Goal: Task Accomplishment & Management: Use online tool/utility

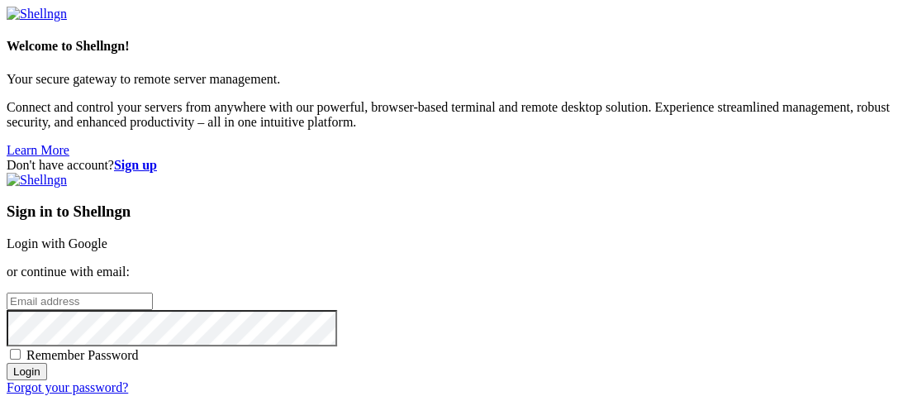
type input "root"
click at [107, 236] on link "Login with Google" at bounding box center [57, 243] width 101 height 14
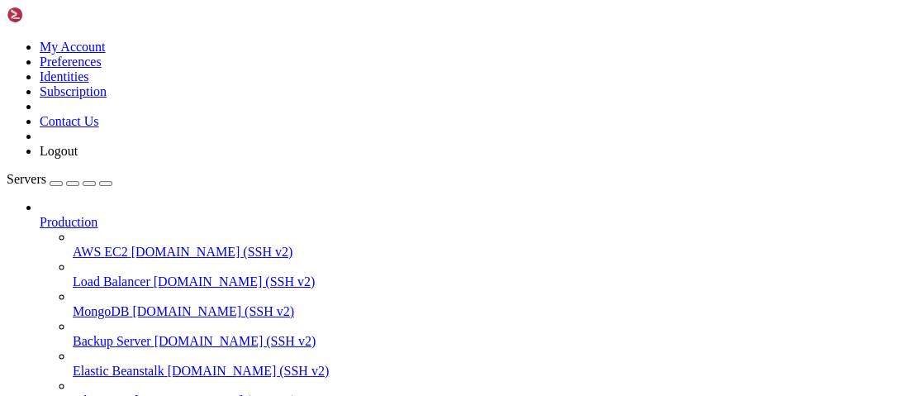
scroll to position [270, 0]
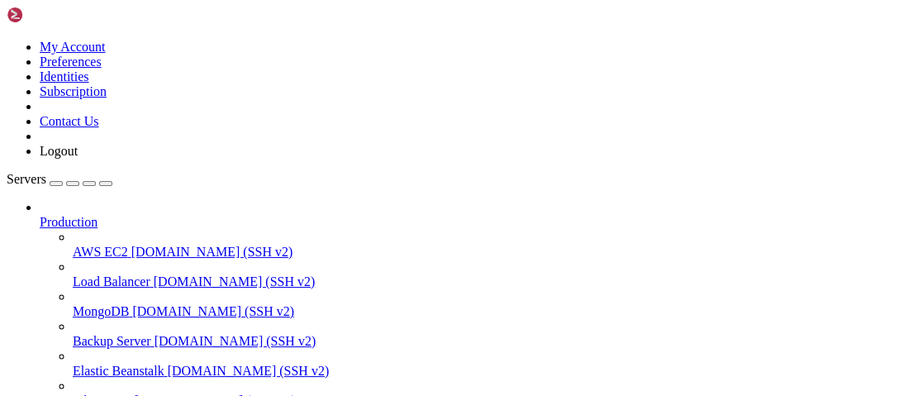
type input "/root/luasec"
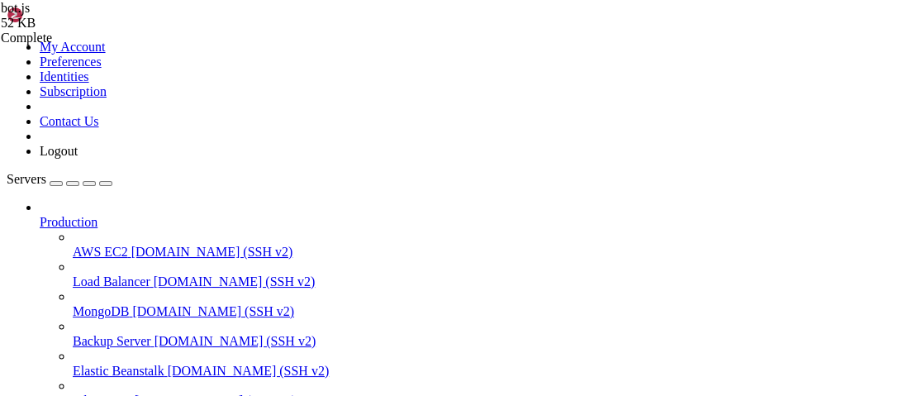
scroll to position [6279, 0]
type textarea "],"
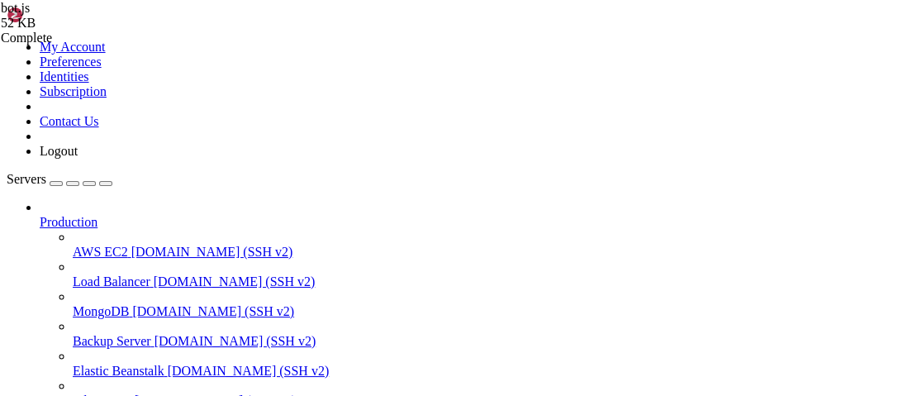
type textarea "{"
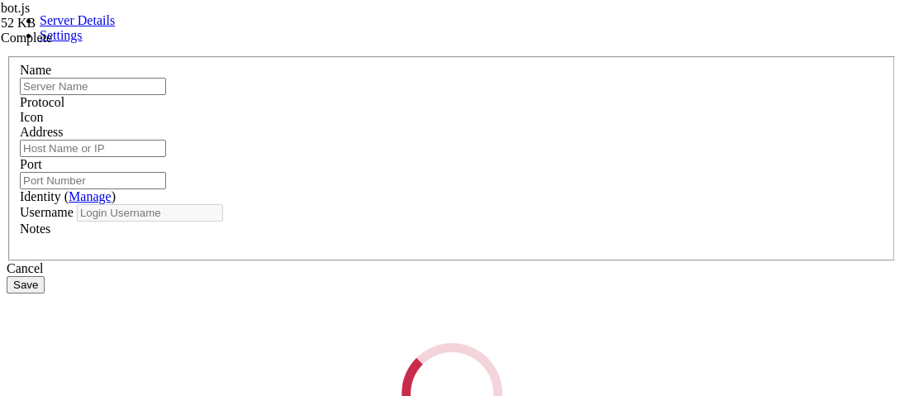
click at [479, 343] on div "Loading..." at bounding box center [451, 393] width 889 height 101
type input "vps"
type input "[TECHNICAL_ID]"
type input "22"
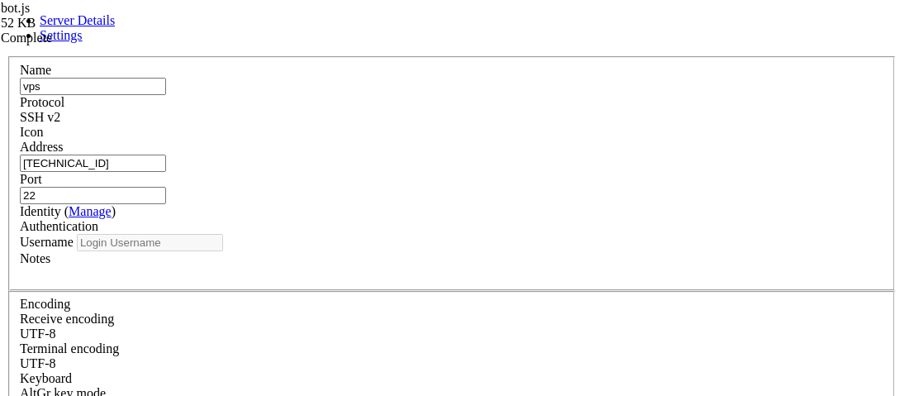
type input "root"
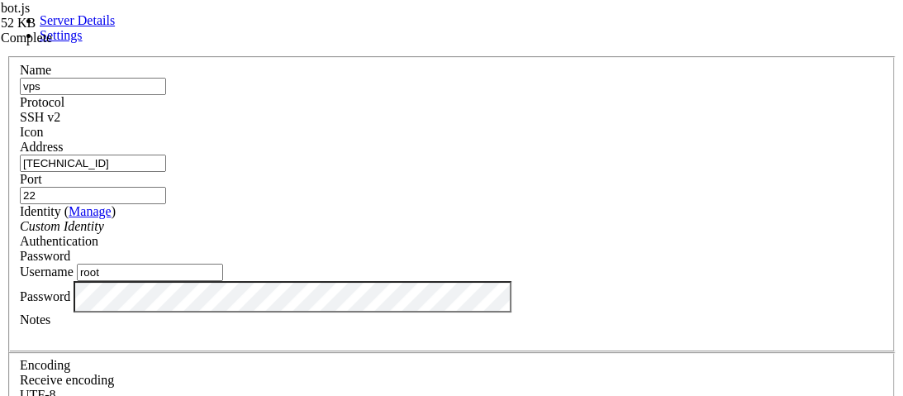
click at [166, 172] on input "[TECHNICAL_ID]" at bounding box center [93, 162] width 146 height 17
click at [7, 56] on link at bounding box center [7, 56] width 0 height 0
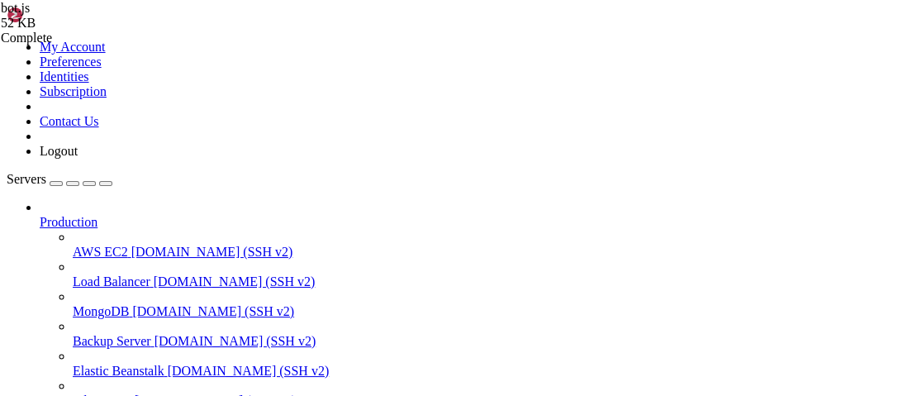
scroll to position [4575, 0]
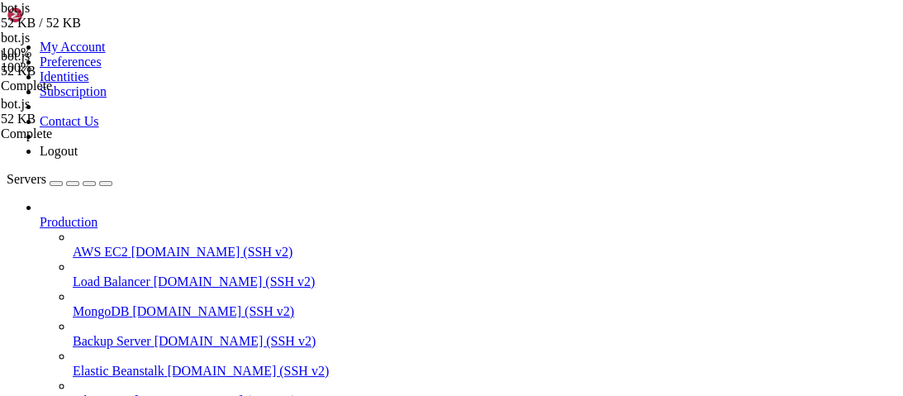
type textarea "const obfuscator = require('./obfuscator')"
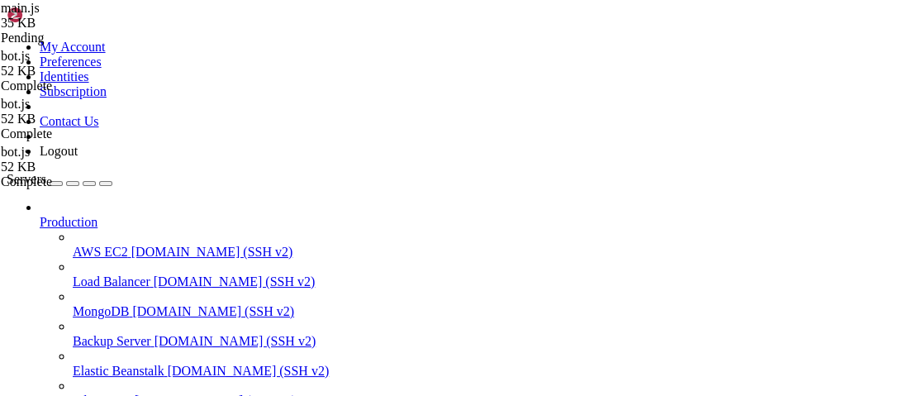
type textarea "app.listen(3000, '0.0.0.0', () => console.log('Server running on https://luasec…"
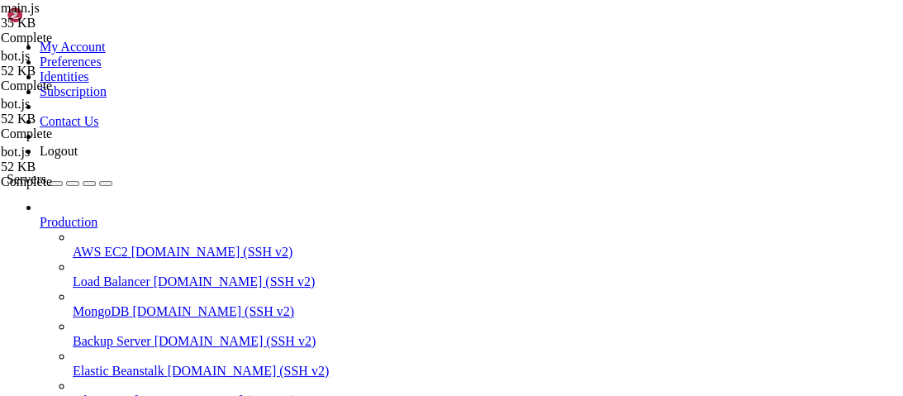
scroll to position [2968, 0]
drag, startPoint x: 592, startPoint y: 184, endPoint x: 583, endPoint y: 209, distance: 26.4
type textarea "const jsonPath = path.join(scriptsDir, `${scriptId}.json`);"
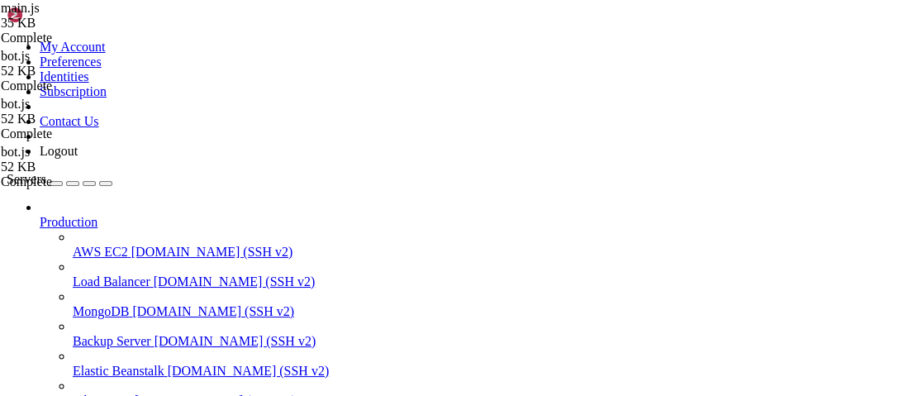
scroll to position [3034, 0]
type textarea "id: scriptId,"
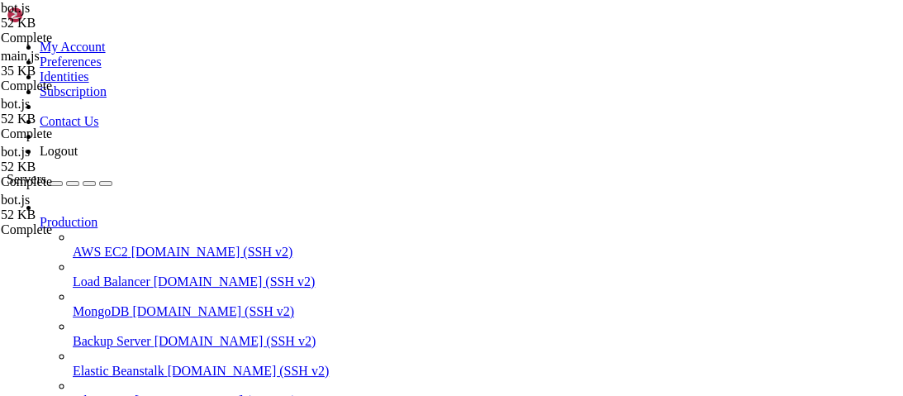
scroll to position [1875, 0]
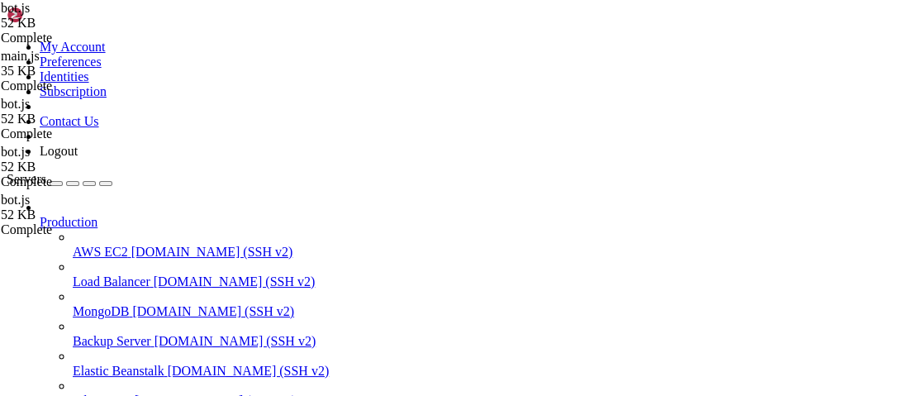
type textarea "if (!isSuperUser(interaction.user.id)) {"
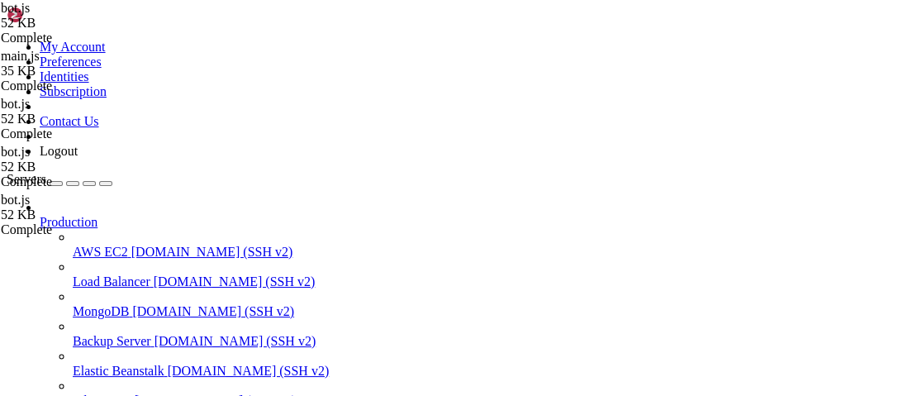
scroll to position [1894, 0]
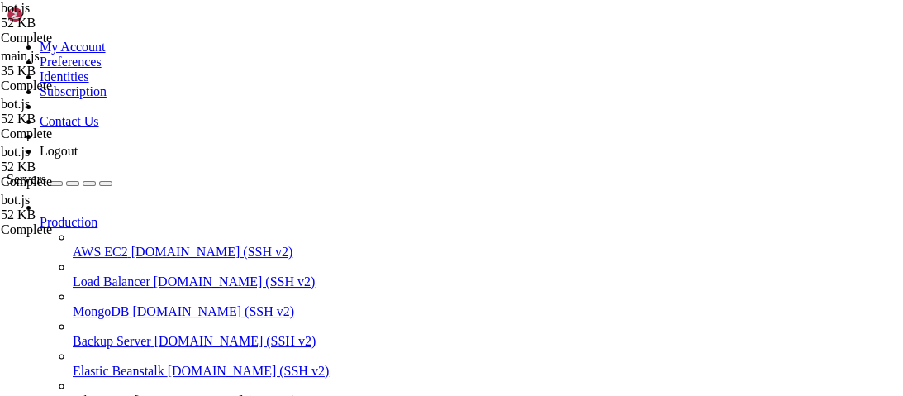
scroll to position [2180, 0]
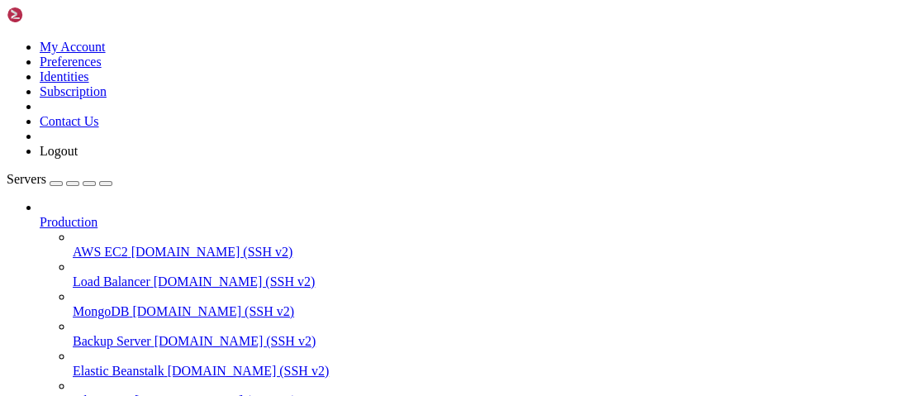
type input "/root/luasec"
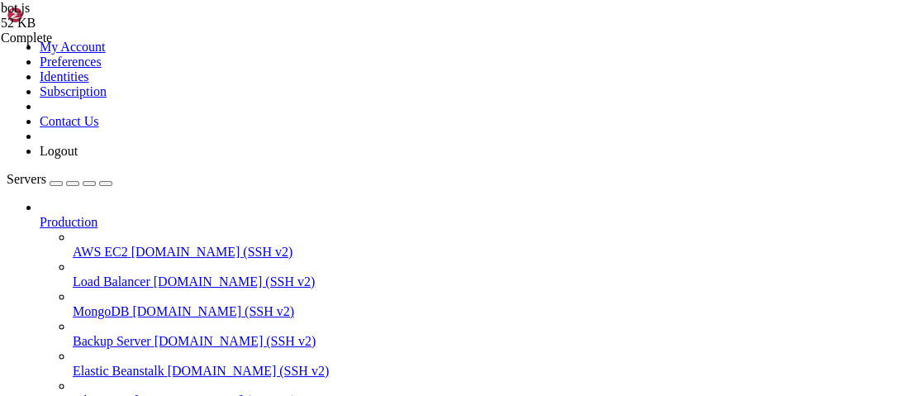
scroll to position [2046, 0]
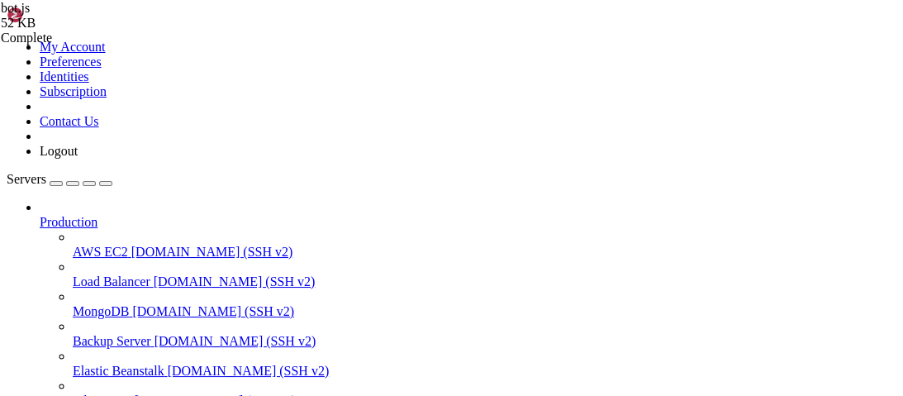
scroll to position [2041, 0]
drag, startPoint x: 332, startPoint y: 288, endPoint x: 642, endPoint y: 292, distance: 309.7
drag, startPoint x: 394, startPoint y: 130, endPoint x: 292, endPoint y: 132, distance: 102.4
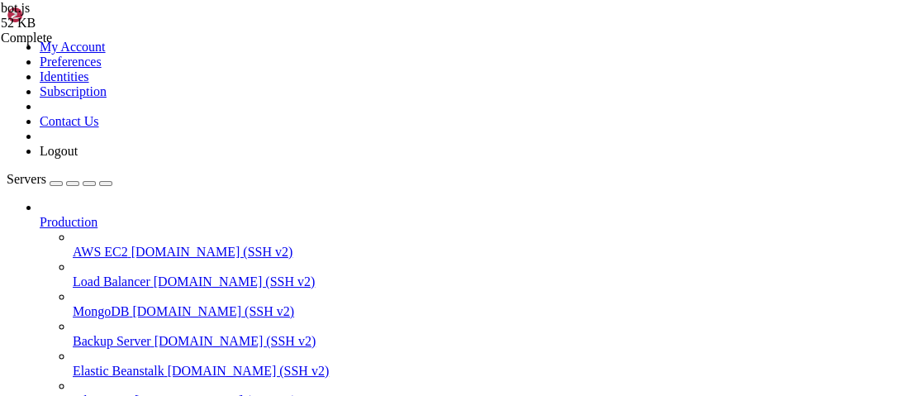
paste textarea "interaction.customId && (interaction.customId).startsWith("
drag, startPoint x: 332, startPoint y: 159, endPoint x: 435, endPoint y: 161, distance: 103.3
paste textarea "interaction.customId && (interaction.customId).startsWith("
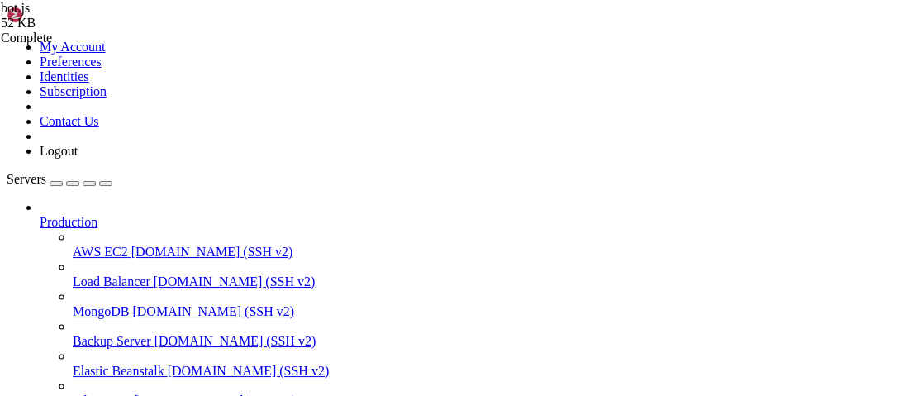
drag, startPoint x: 434, startPoint y: 190, endPoint x: 328, endPoint y: 191, distance: 105.7
paste textarea "if (interaction.customId && (interaction.customId).startsWith("
type textarea "if (interaction.customId && (interaction.customId).startsWith('listpanel') {"
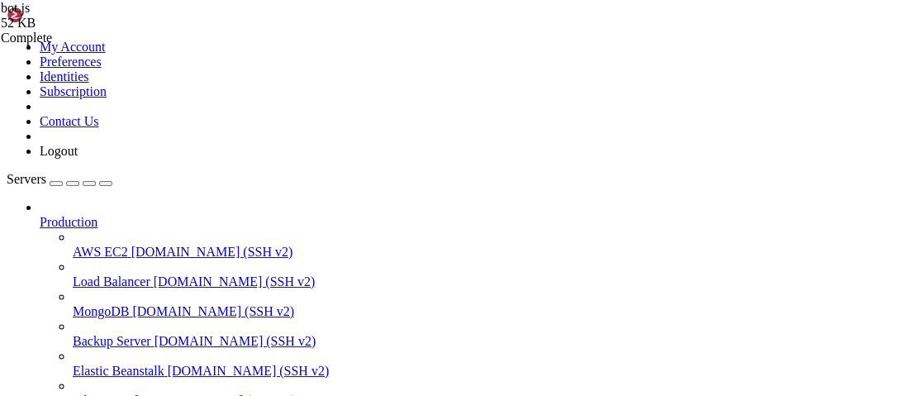
drag, startPoint x: 397, startPoint y: 155, endPoint x: 292, endPoint y: 158, distance: 104.9
paste textarea "interaction.customId && (interaction.customId).startsWith('"
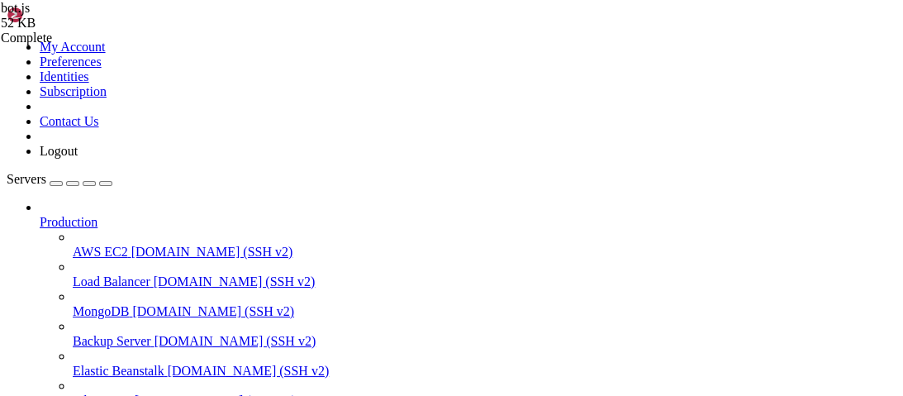
scroll to position [0, 29]
drag, startPoint x: 396, startPoint y: 136, endPoint x: 293, endPoint y: 139, distance: 102.4
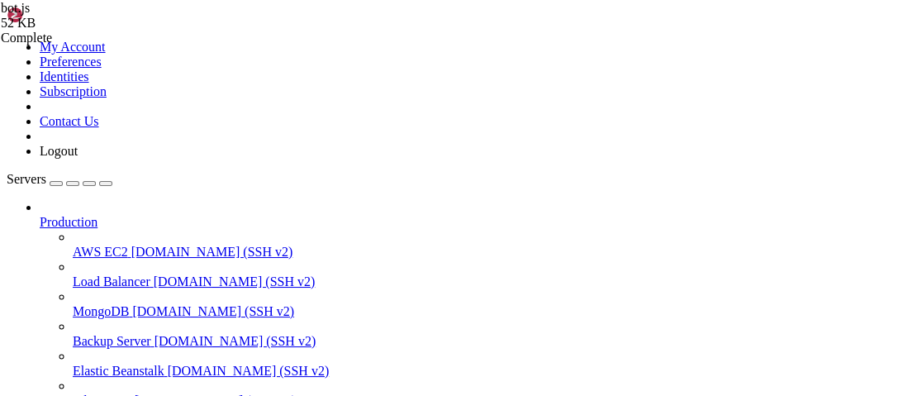
paste textarea "interaction.customId && (interaction.customId).startsWith('"
type textarea "if (interaction.customId && (interaction.customId).startsWith("ghblacklist") {"
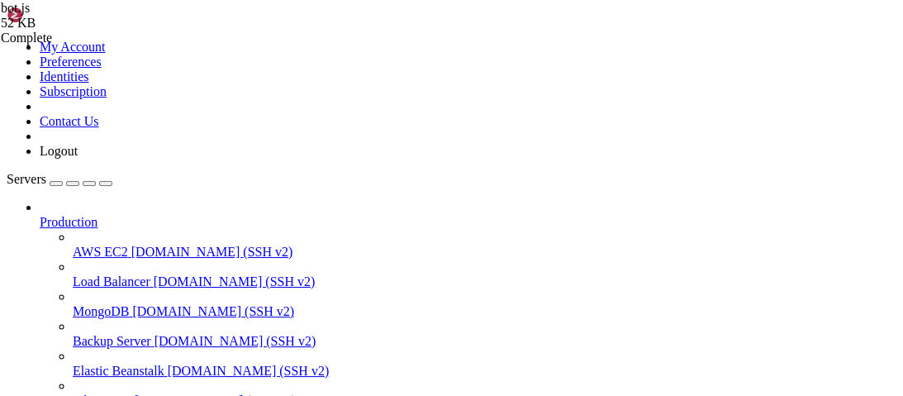
type textarea "const { commandName, options, user, guild } = interaction;"
type textarea "if (commandName === "adminpanel") {}"
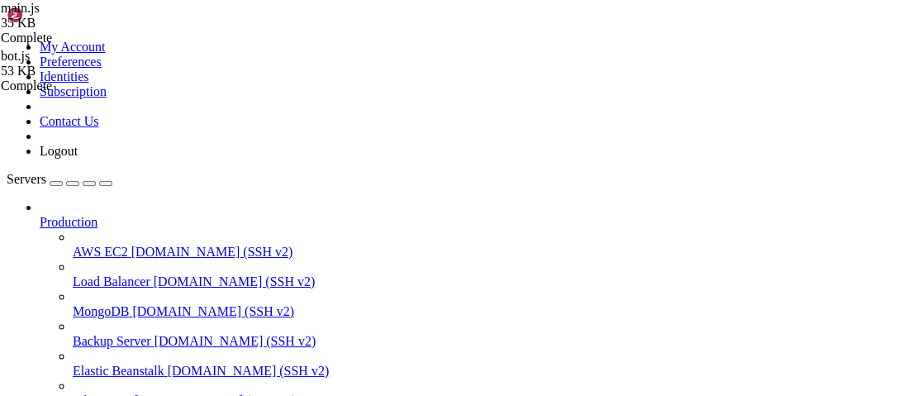
scroll to position [0, 0]
type textarea "mainRouter.get('/', (req, res) => {"
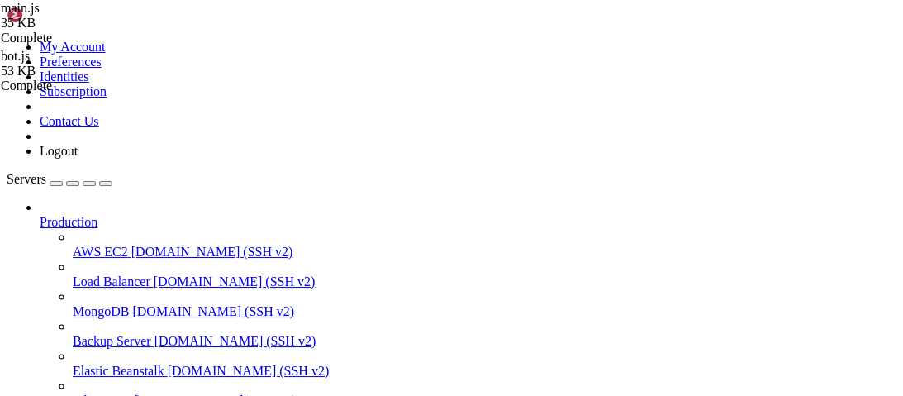
scroll to position [1751, 0]
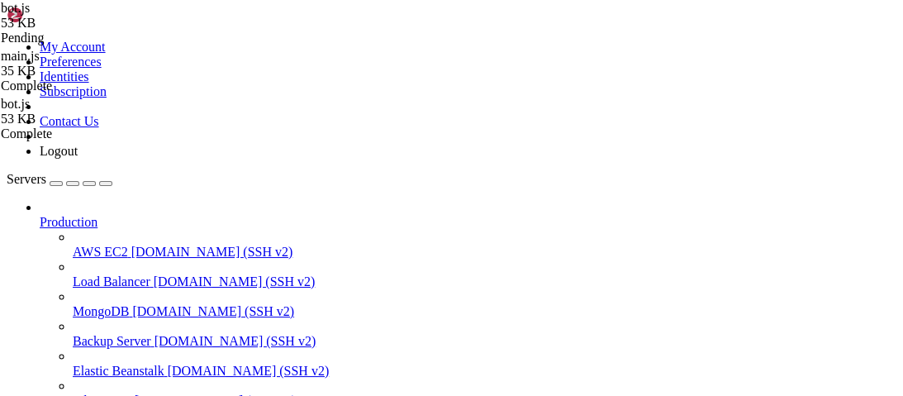
type textarea "require('dotenv').config();"
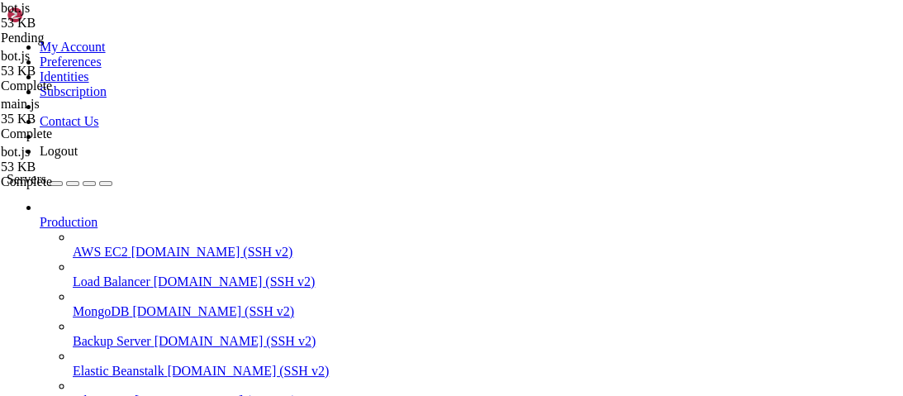
type textarea "await rest.put(Routes.applicationCommands(process.env.CLIENT_ID), { body: COMMA…"
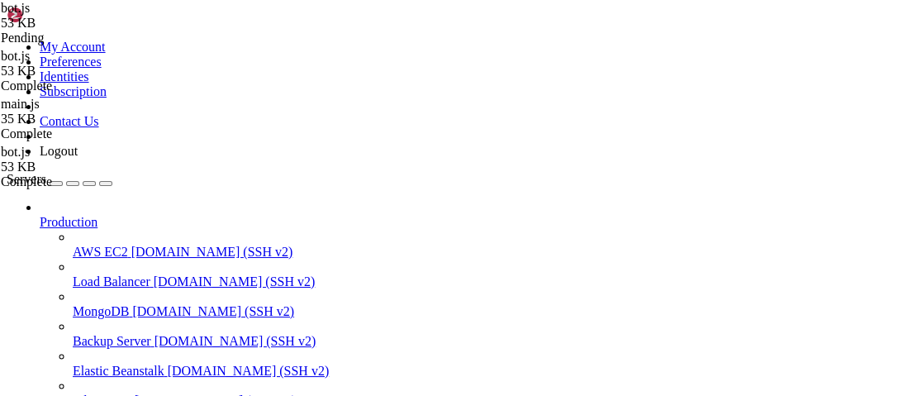
paste textarea
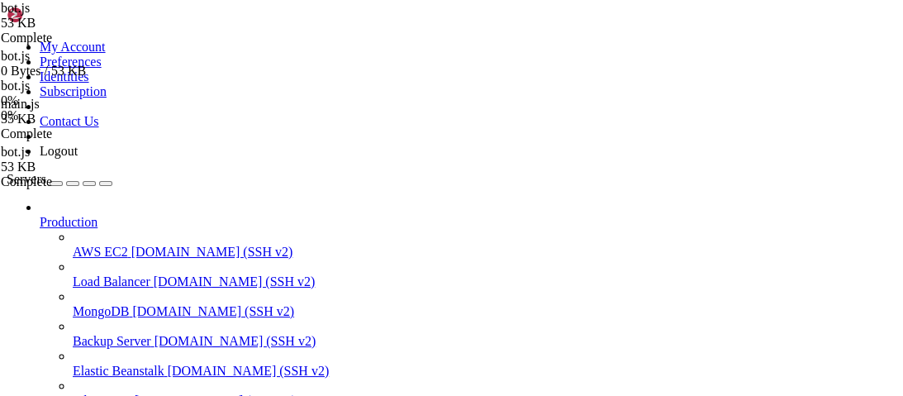
type textarea "generate_key,"
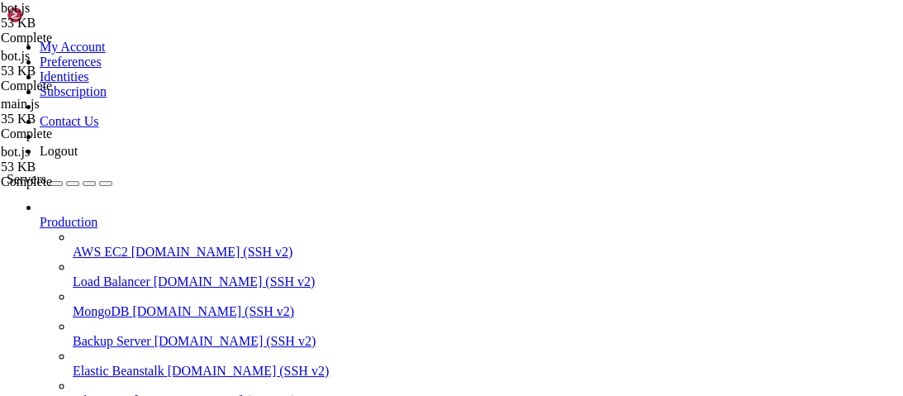
paste textarea
drag, startPoint x: 344, startPoint y: 225, endPoint x: 239, endPoint y: 194, distance: 109.2
type textarea "if (commandName === "adminpanel") {"
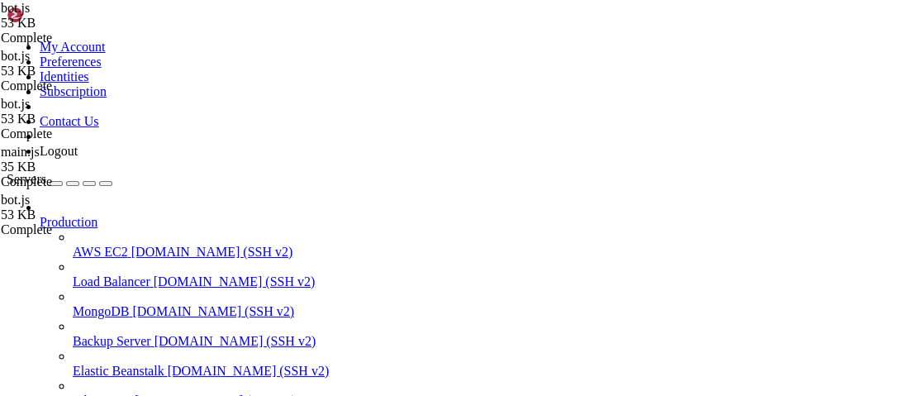
scroll to position [1938, 0]
type textarea "if (interaction.customId && (interaction.customId).startsWith("ghblacklist") {"
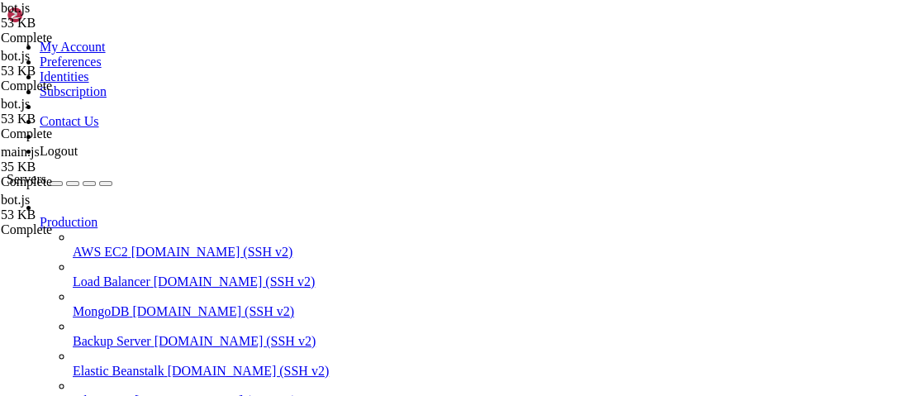
drag, startPoint x: 601, startPoint y: 155, endPoint x: 311, endPoint y: 151, distance: 289.9
paste textarea "commandName"
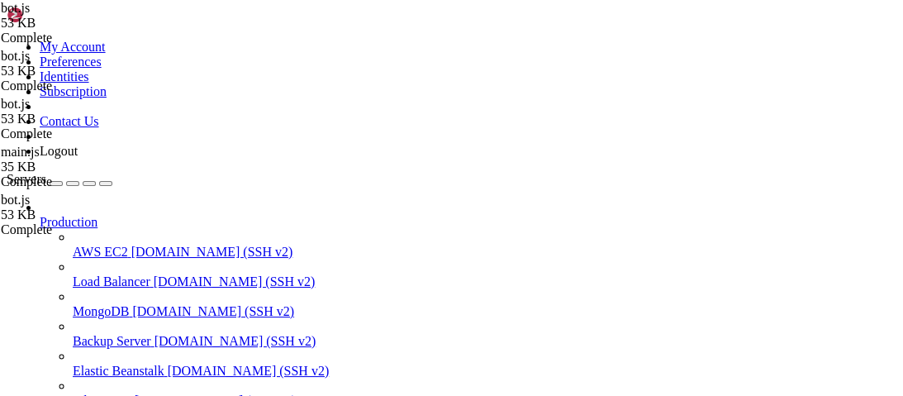
type textarea "if (commandName ==="ghblacklist") {"
drag, startPoint x: 597, startPoint y: 174, endPoint x: 313, endPoint y: 177, distance: 284.1
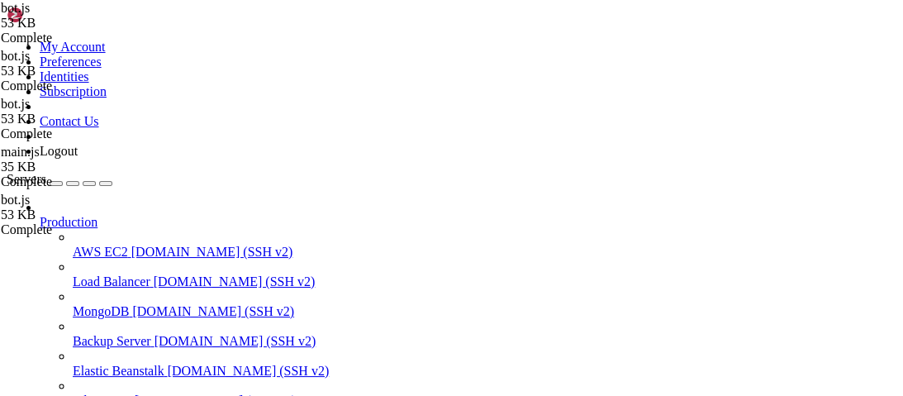
paste textarea "commandName"
drag, startPoint x: 391, startPoint y: 175, endPoint x: 314, endPoint y: 174, distance: 77.6
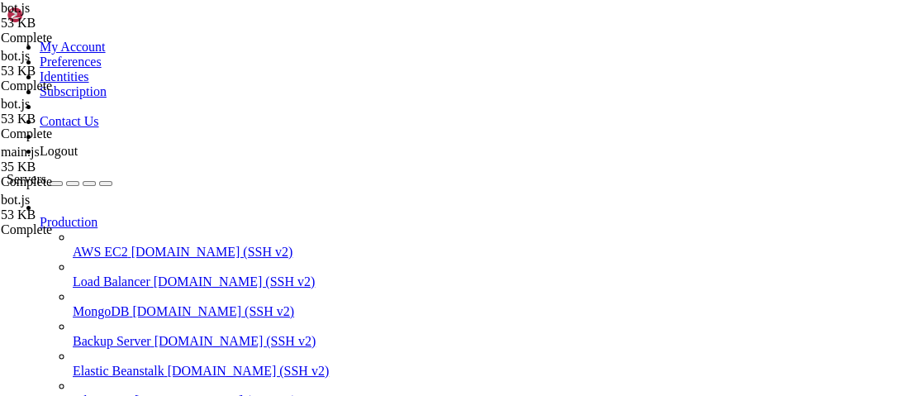
drag, startPoint x: 598, startPoint y: 233, endPoint x: 311, endPoint y: 236, distance: 286.6
paste textarea "commandName ==="
drag, startPoint x: 353, startPoint y: 260, endPoint x: 639, endPoint y: 263, distance: 285.7
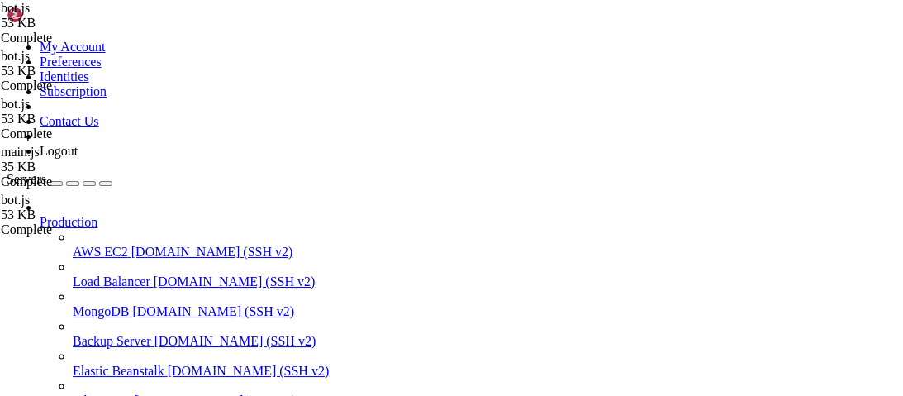
paste textarea "commandName ==="
drag, startPoint x: 641, startPoint y: 292, endPoint x: 476, endPoint y: 296, distance: 165.2
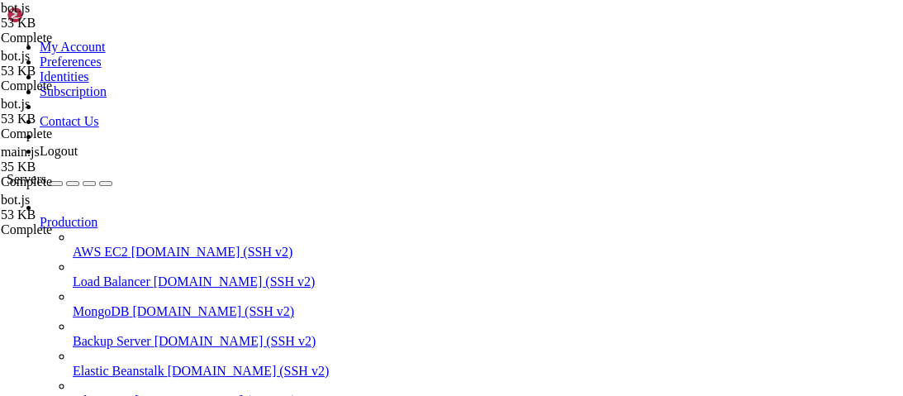
drag, startPoint x: 637, startPoint y: 293, endPoint x: 351, endPoint y: 293, distance: 285.7
paste textarea "commandName ==="
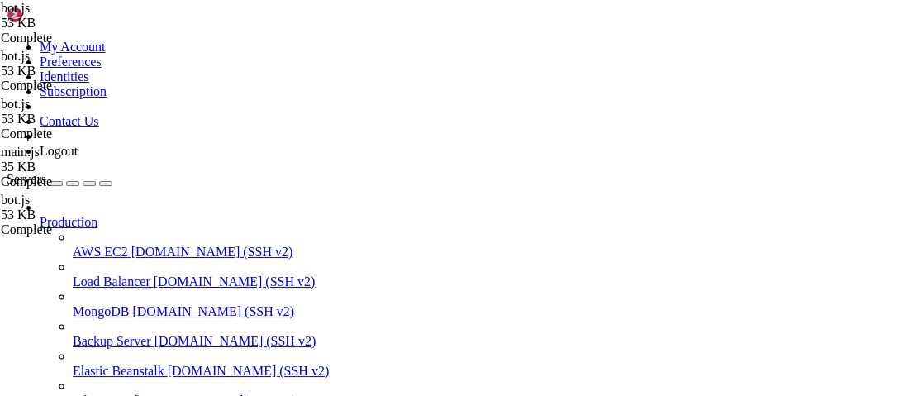
type textarea "if (commandName === 'listpanel') {"
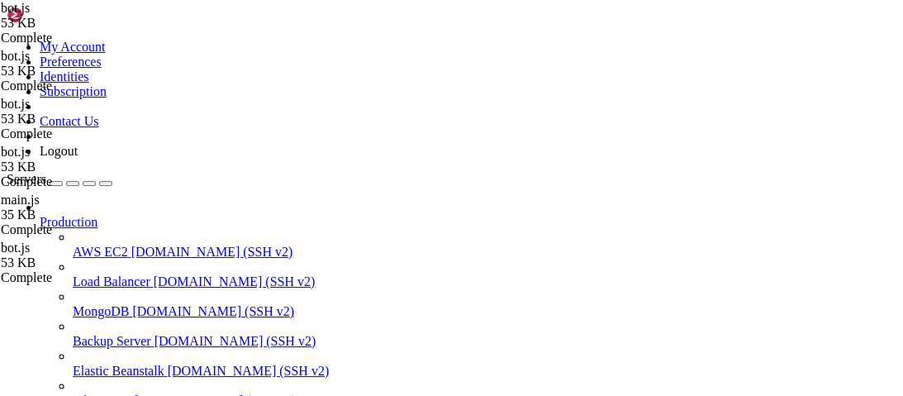
scroll to position [7616, 0]
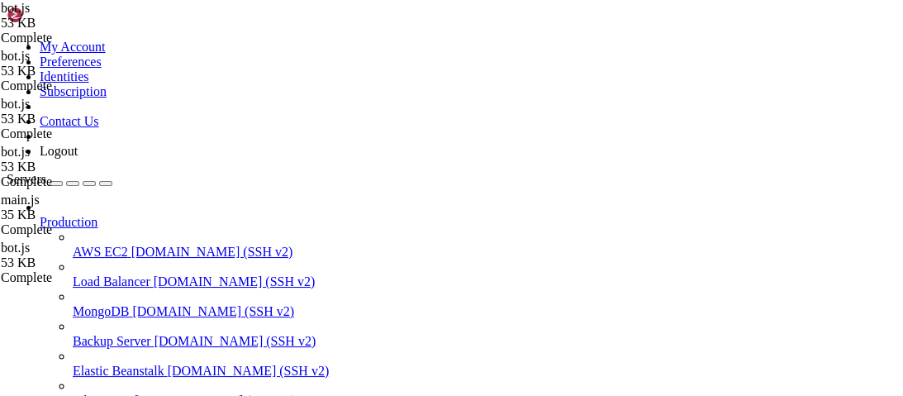
type textarea "}"
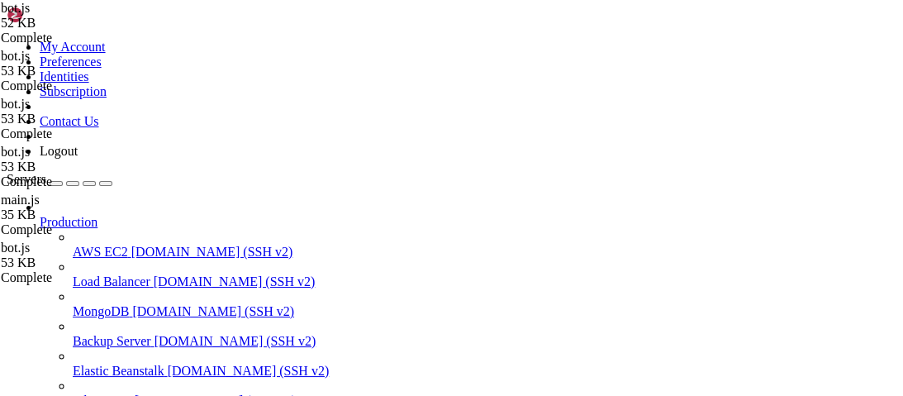
scroll to position [0, 0]
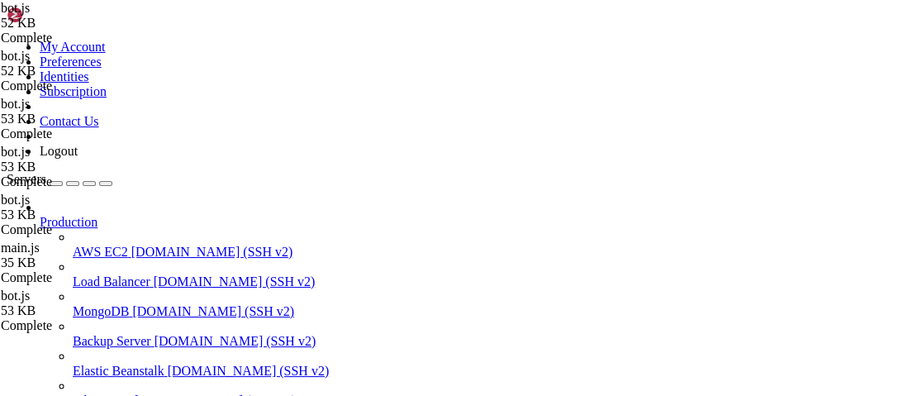
type textarea "generate_key,"
type input "hwid(s"
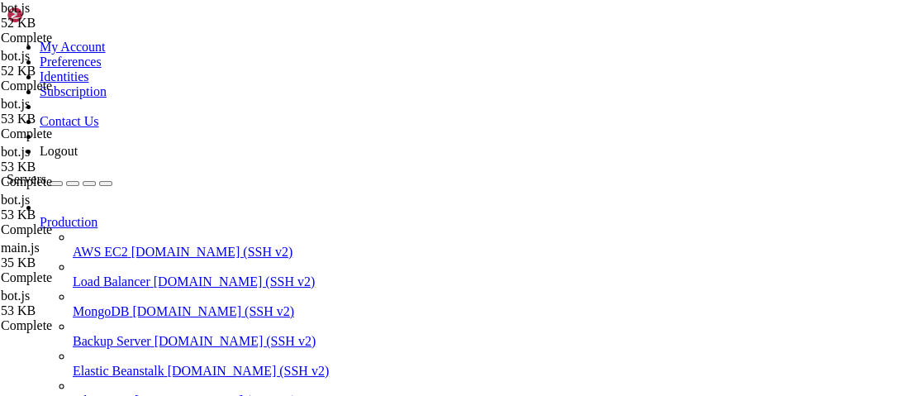
scroll to position [7431, 0]
type textarea "content: `${total} hwid(s) reset for **${scriptId}**!`, ephemeral: true, compon…"
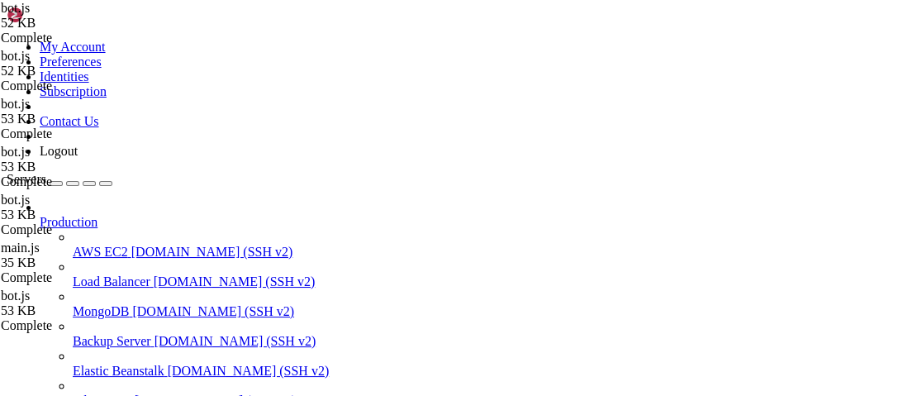
scroll to position [0, 0]
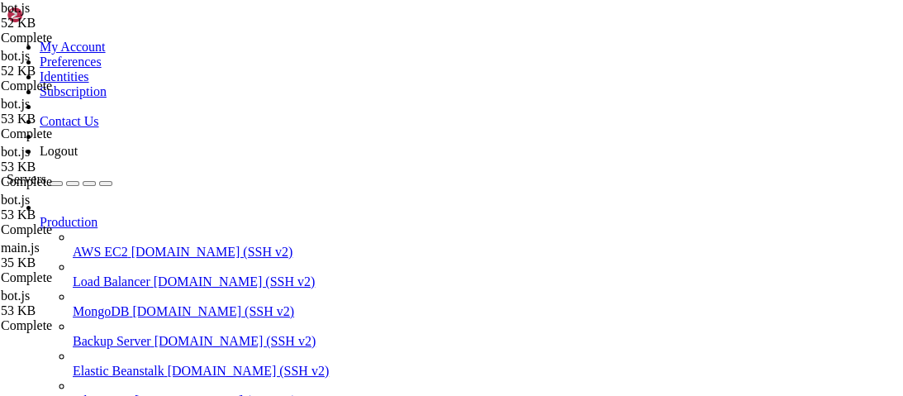
type textarea "content: `${total} hwid(s) reset for **${scriptData.Name}**!`, ephemeral: true,…"
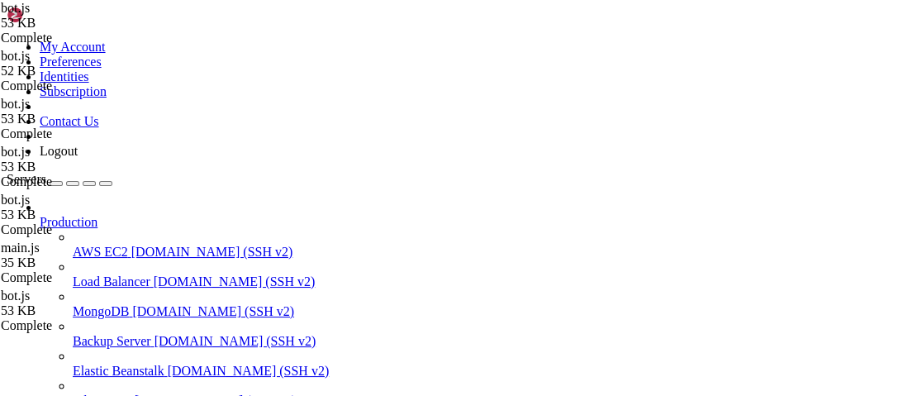
type textarea "}"
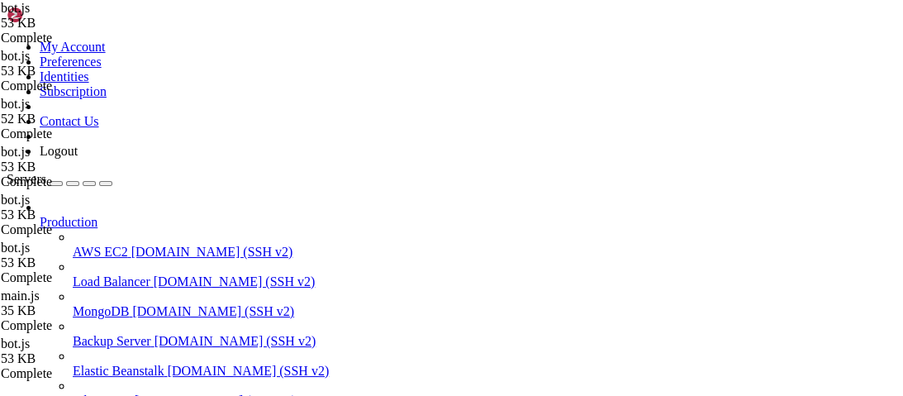
scroll to position [0, 0]
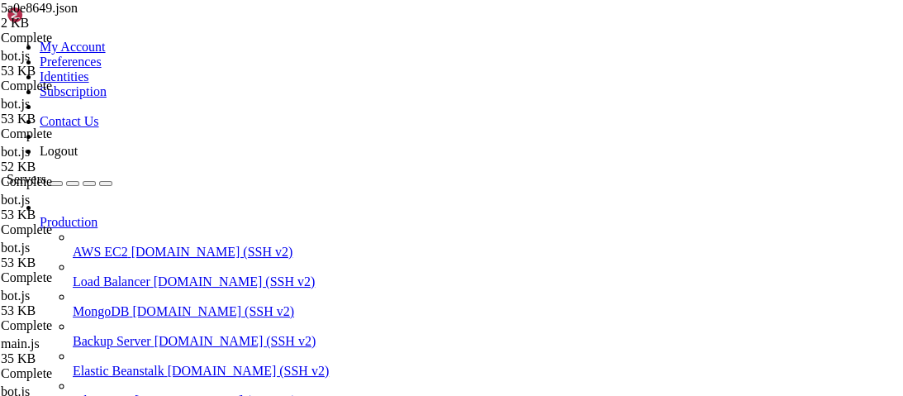
type input "/root/luasec"
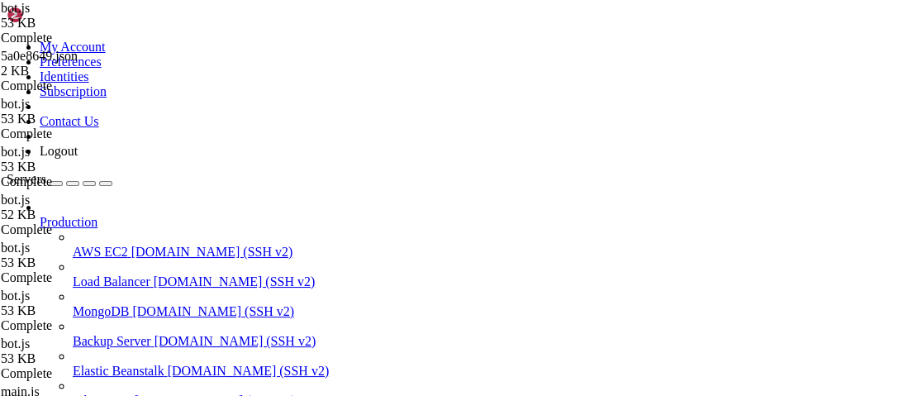
type textarea "generate_key,"
type input "Scriptdata.name"
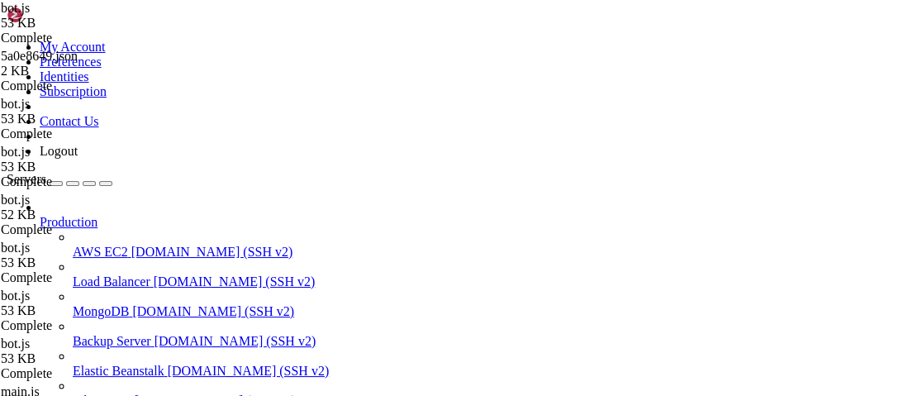
type textarea "color: 0x2f3136,"
type input "scriptData.name"
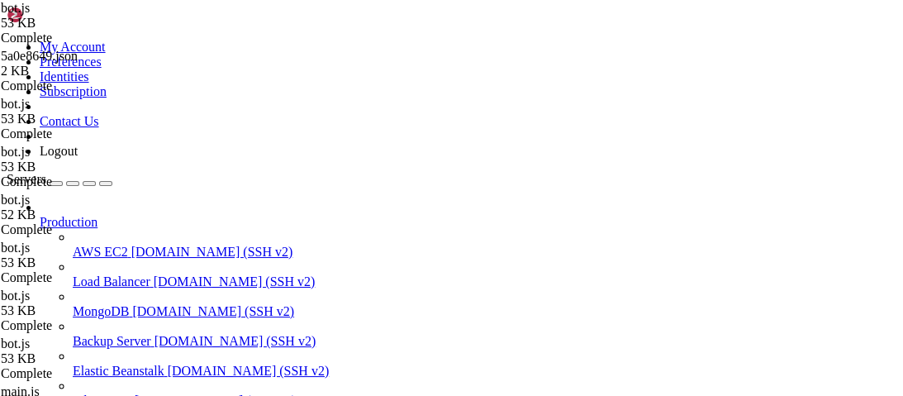
scroll to position [7380, 0]
type textarea "fs.writeFileSync(scriptFile, JSON.stringify(scriptData, null, 2));"
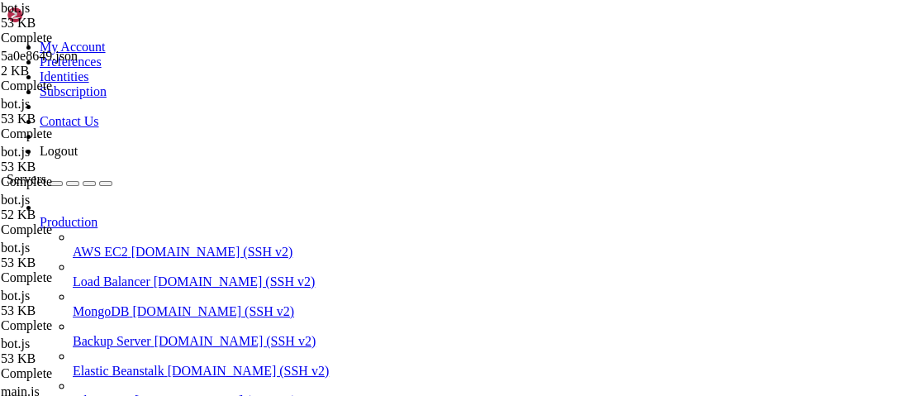
scroll to position [0, 0]
type textarea "fs.writeFileSync(scriptFile, JSON.stringify(scriptData, null, 2));"
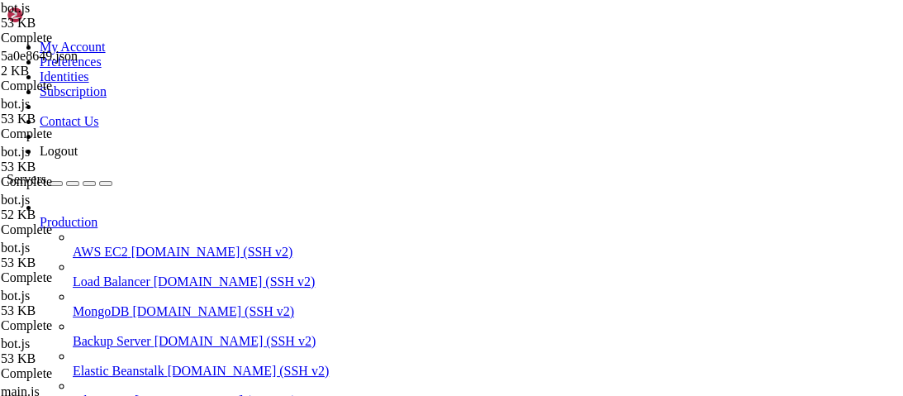
scroll to position [0, 18]
click at [891, 271] on div at bounding box center [887, 399] width 17 height 12605
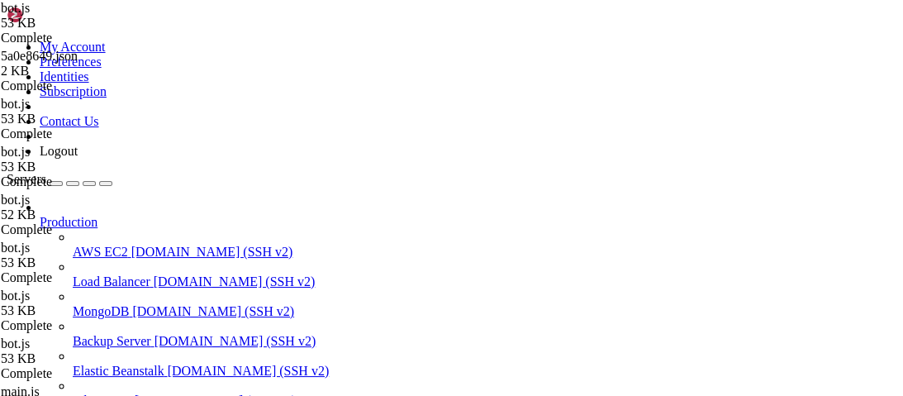
scroll to position [0, 49]
drag, startPoint x: 688, startPoint y: 301, endPoint x: 418, endPoint y: 302, distance: 270.0
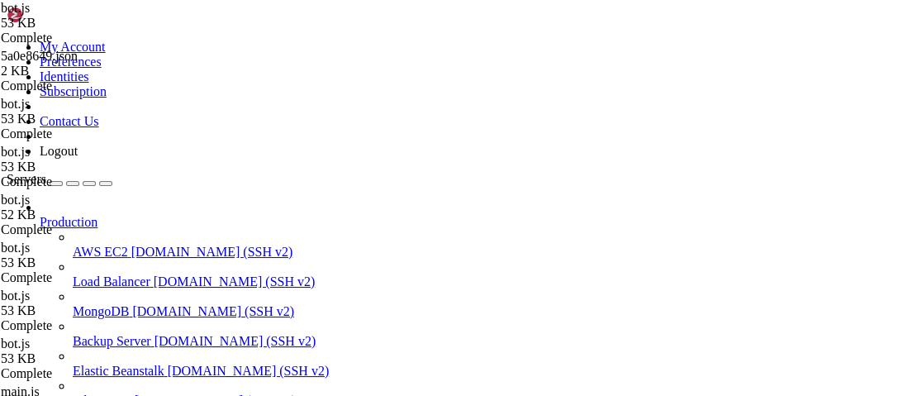
type textarea "content: msg, ephemeral: true, components: []"
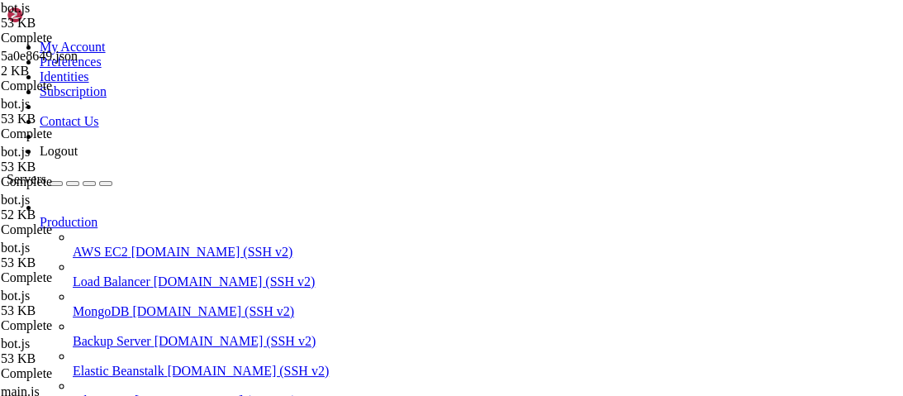
scroll to position [0, 0]
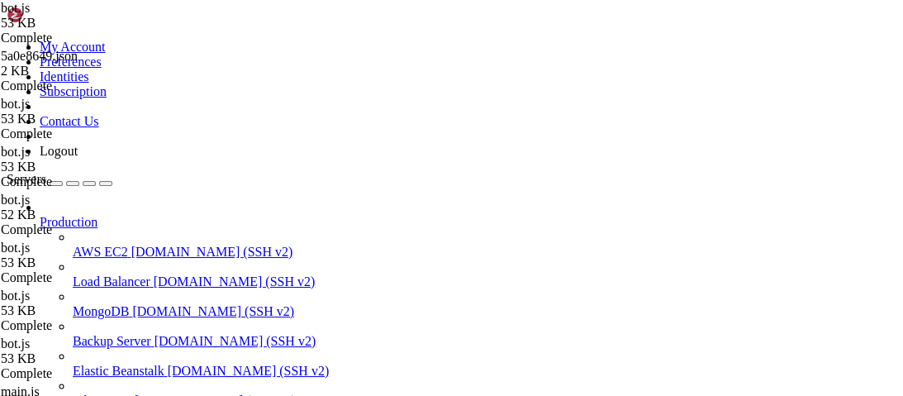
scroll to position [263, 0]
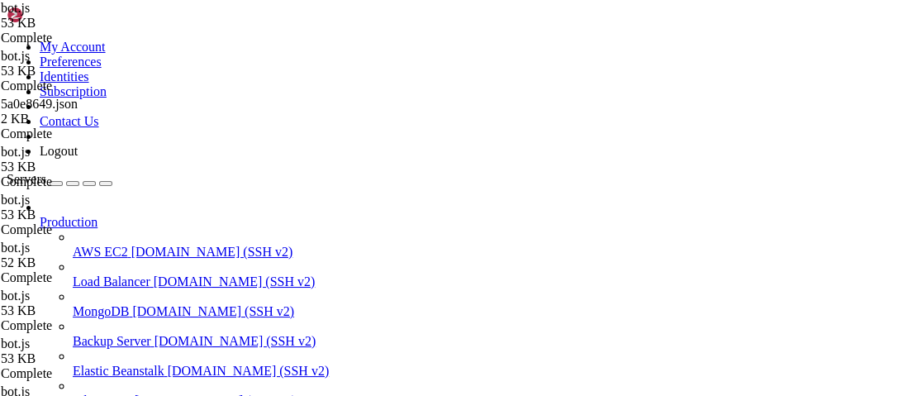
scroll to position [0, 0]
type textarea "}"
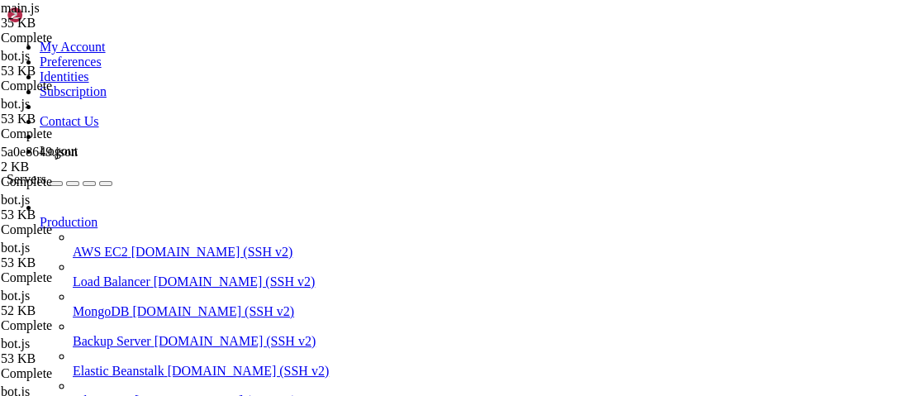
scroll to position [0, 0]
drag, startPoint x: 495, startPoint y: 1218, endPoint x: 16, endPoint y: 1217, distance: 479.8
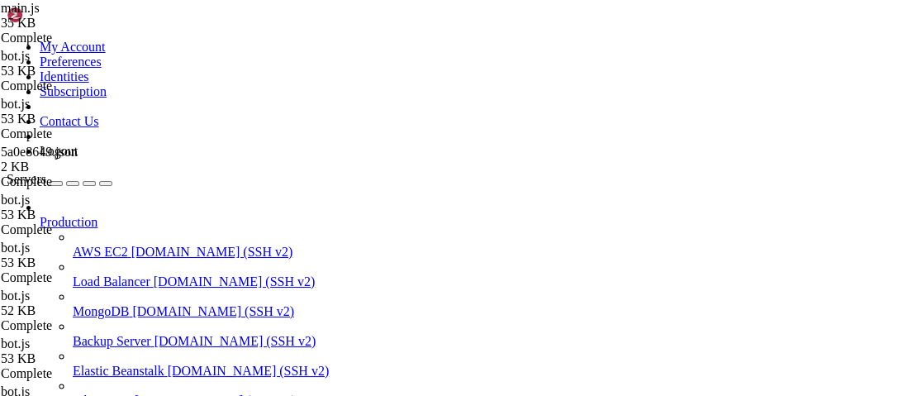
scroll to position [158020, 0]
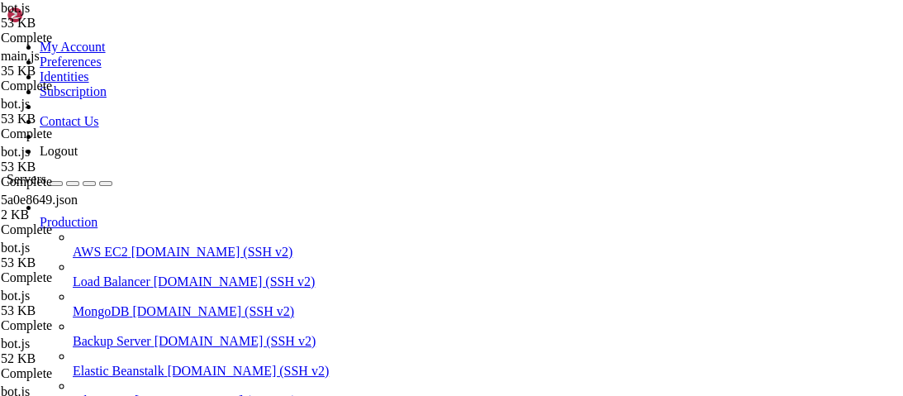
type textarea "{"
type input "/loader"
type textarea "`Key = "${s.key}"`,"
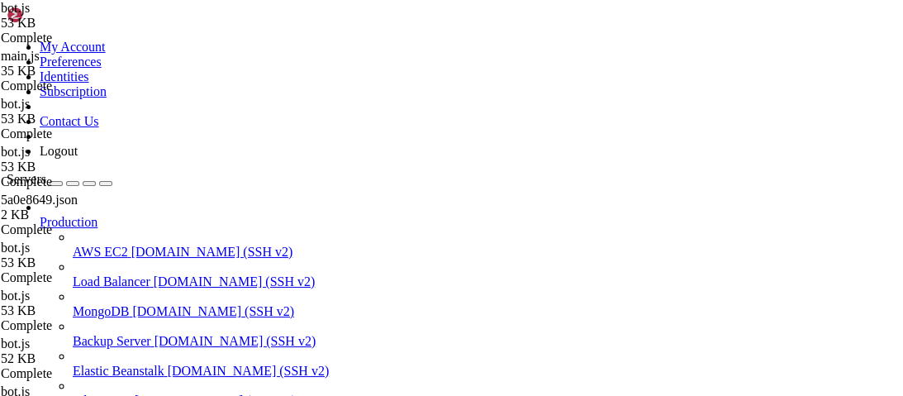
type textarea "const isSuperUser = (id) => SUPER_USERS.has(String(id));"
paste textarea "}"
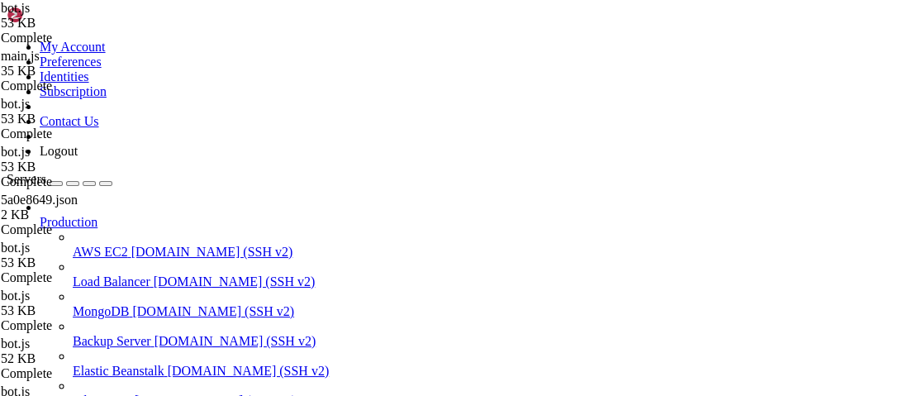
scroll to position [315, 0]
type textarea "}"
type input "/loader"
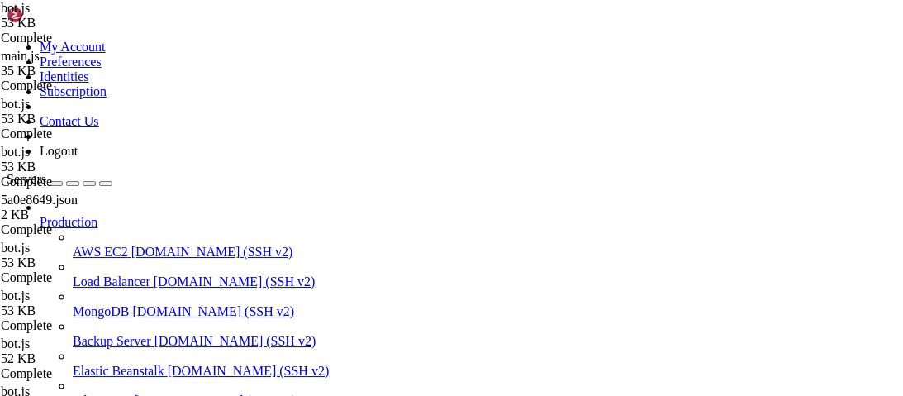
drag, startPoint x: 867, startPoint y: 220, endPoint x: 750, endPoint y: 221, distance: 117.3
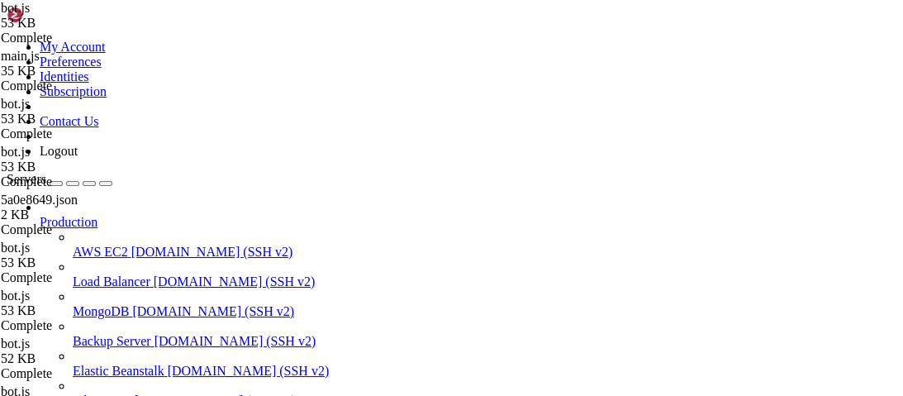
drag, startPoint x: 868, startPoint y: 316, endPoint x: 353, endPoint y: 318, distance: 514.5
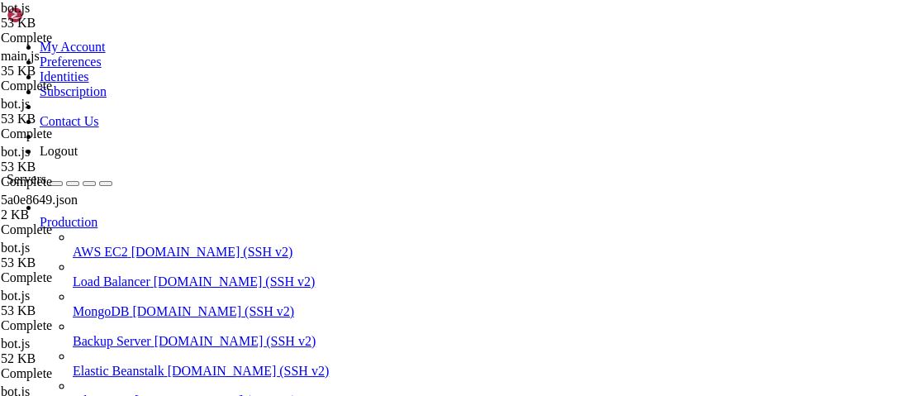
type textarea "'```lua',"
type input "/loader"
drag, startPoint x: 861, startPoint y: 221, endPoint x: 415, endPoint y: 220, distance: 446.8
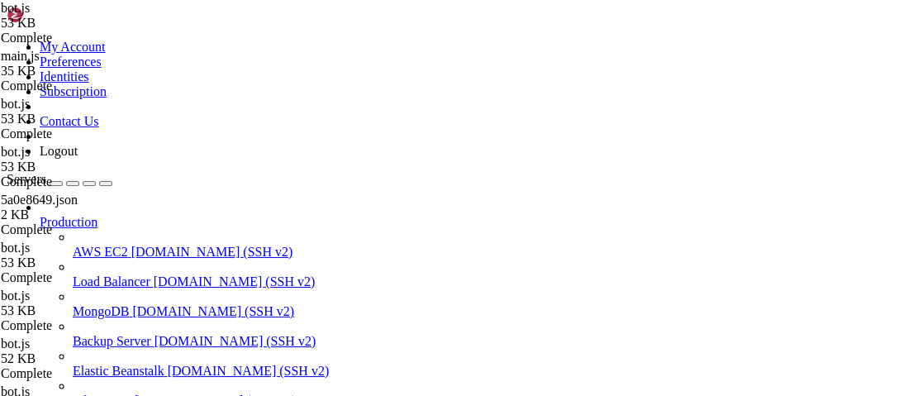
paste textarea "encodeIds(s.serverId, s.scriptId)"
type textarea "'```'"
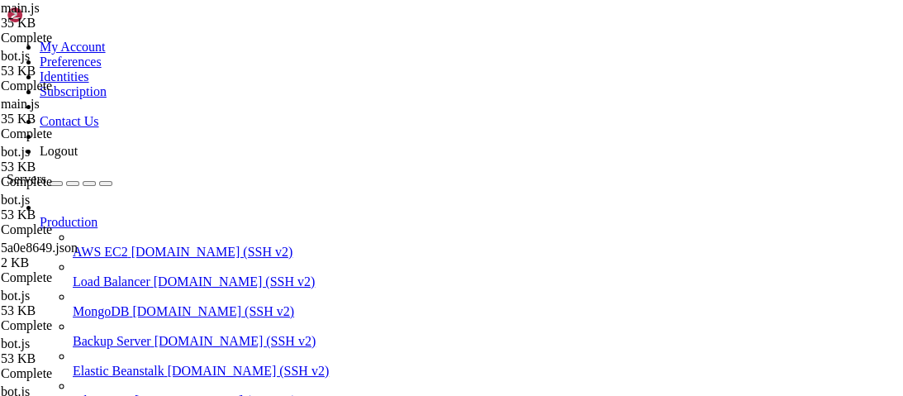
type textarea "getUserEntry,"
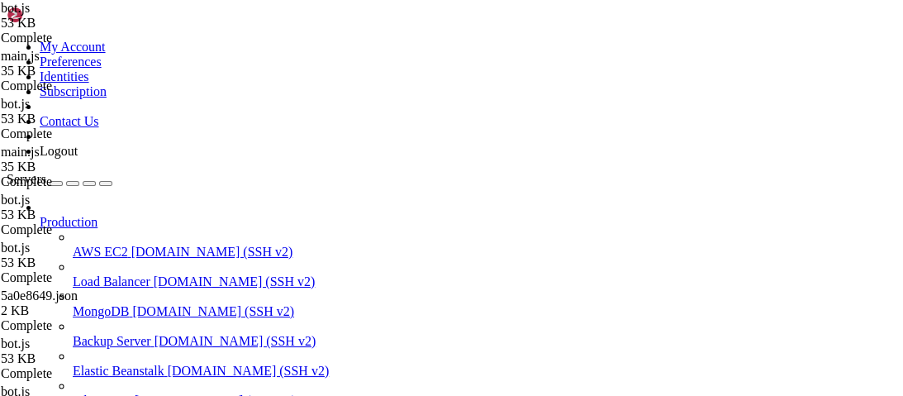
type textarea "make_fuckass_embed,"
type input "You don't have permission to use this"
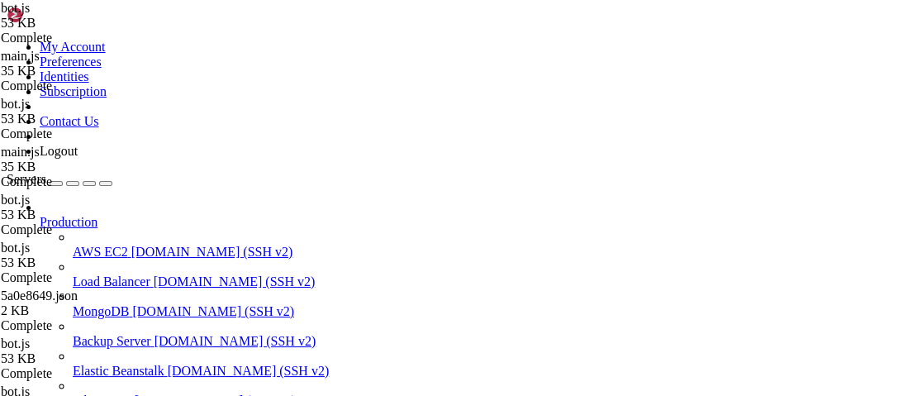
type textarea "return interaction.editReply({ content: "You don't have permission to use this …"
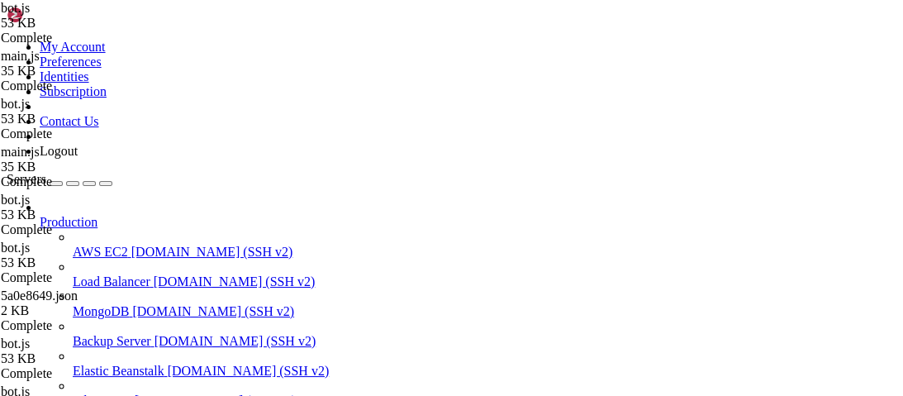
scroll to position [353, 0]
type textarea "const obfuscator = require('./obfuscator')"
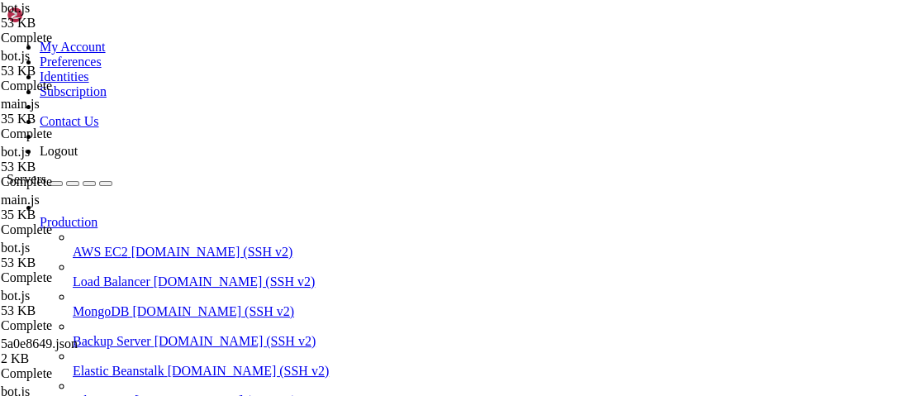
type input "encodeIds"
type textarea "vanity ? `pcall(loadstring(game:HttpGet("https://api.luasec.net/v/${vanity}")))…"
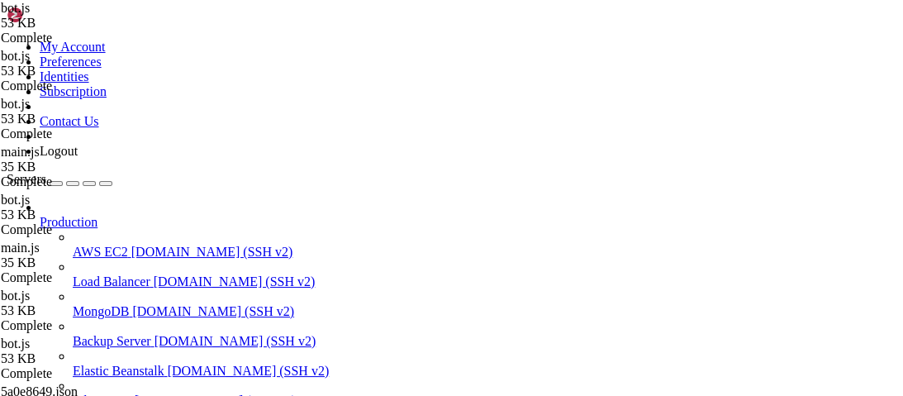
type textarea "make_fuckass_embed,"
type input "your hwid has"
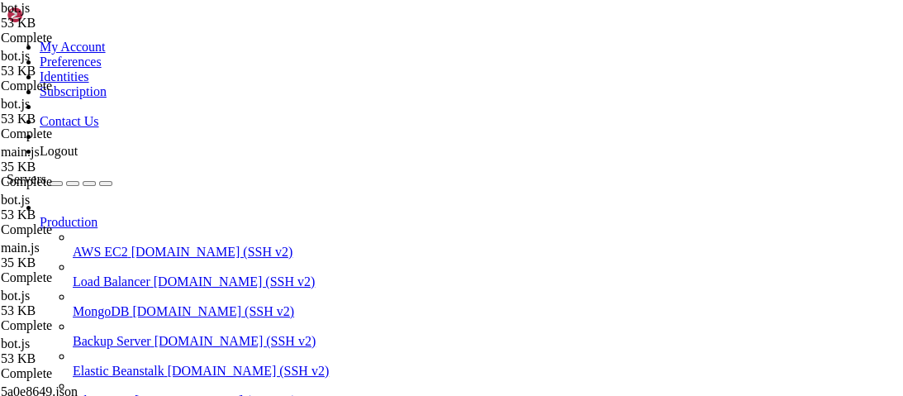
type textarea "const msg = total > 0 ? `Your HWID has been reset for ${scriptData.name}!` : "C…"
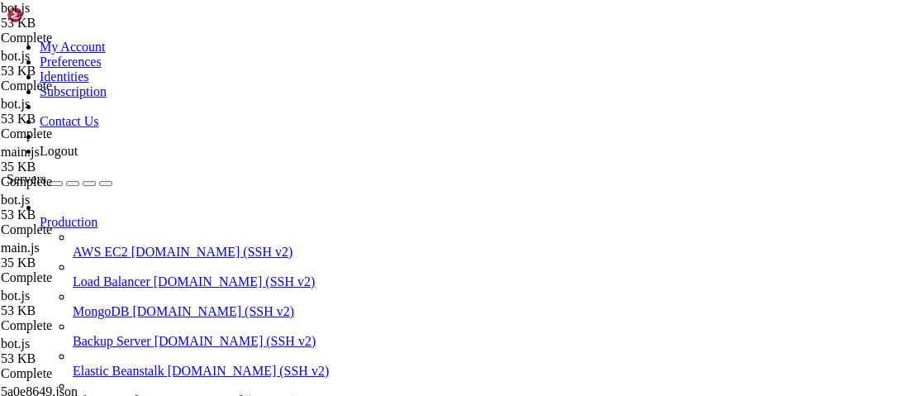
scroll to position [403, 0]
type textarea "build_error_page,"
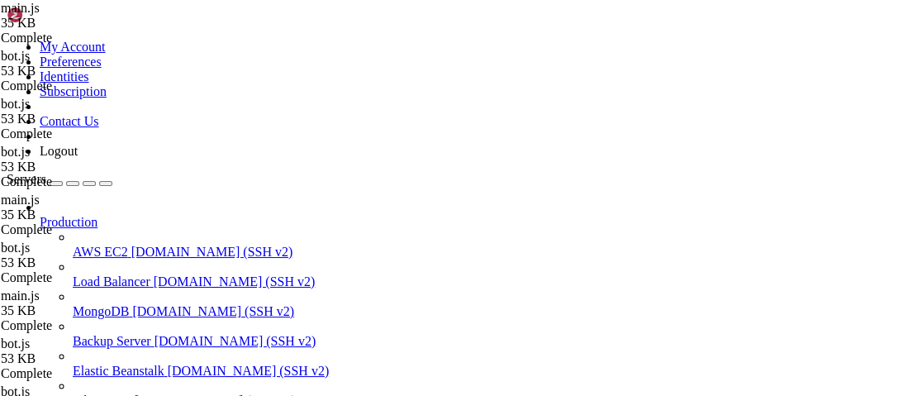
type input "/loader"
type textarea "});"
paste textarea
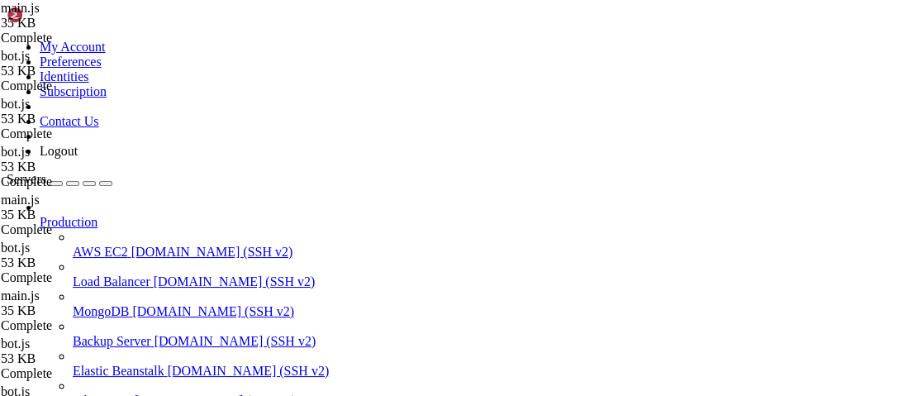
scroll to position [8729, 0]
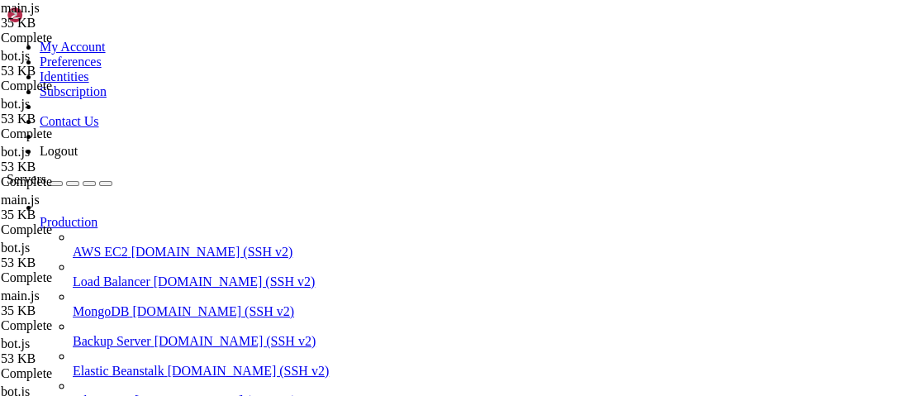
type textarea "const loaderUrl = `/loader/${encodeIds(serverId, scriptId)serverId}/${scriptId}…"
type textarea "const loaderUrl = `/loader/${encodeIds(serverId, scriptId)serverId}/${scri`;"
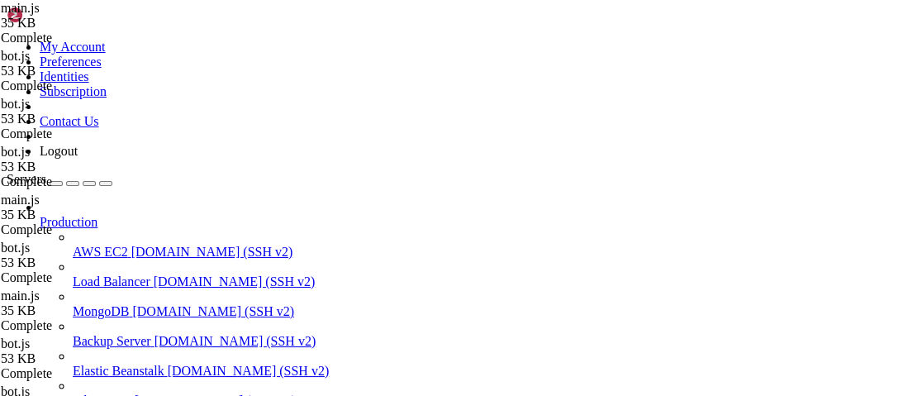
drag, startPoint x: 560, startPoint y: 330, endPoint x: 639, endPoint y: 330, distance: 79.3
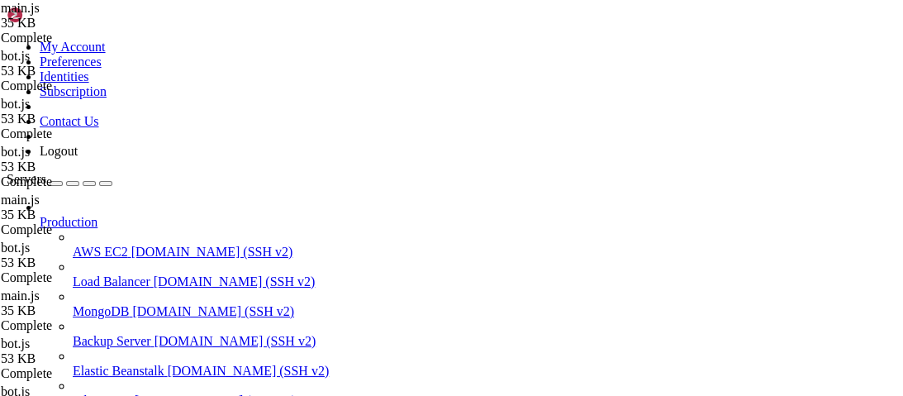
scroll to position [0, 26]
type textarea "if (vanities[key]) {"
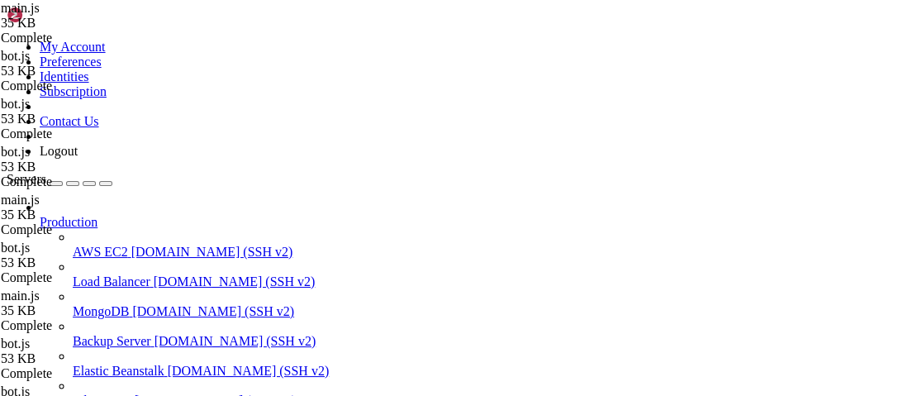
scroll to position [0, 7]
type input "/loader"
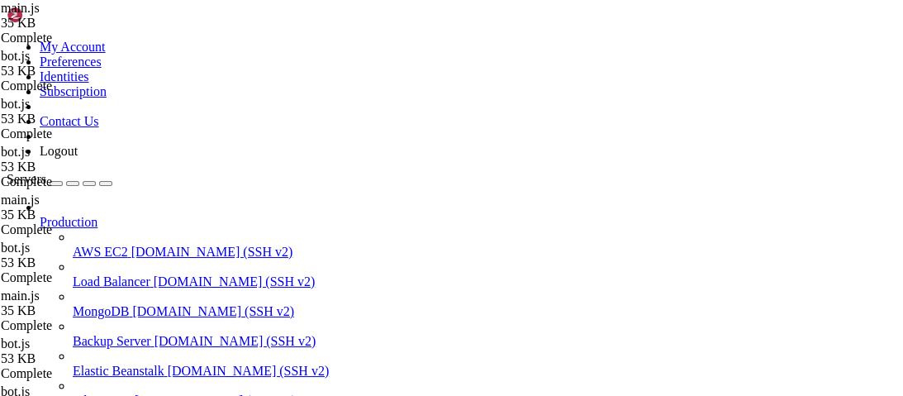
type textarea "}''"
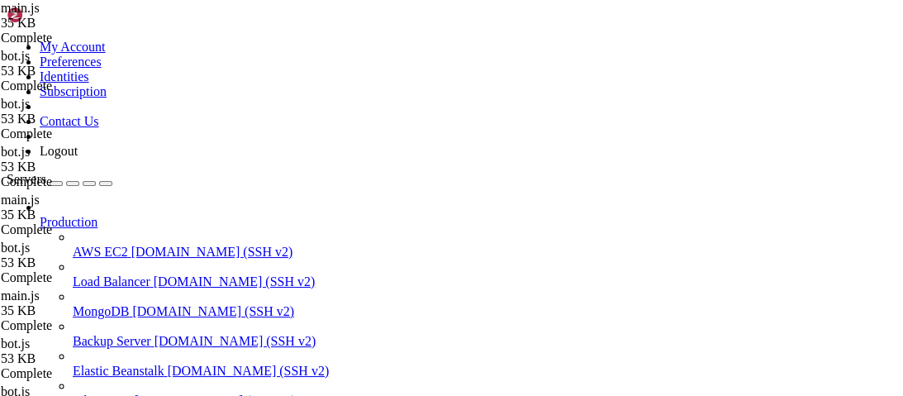
type textarea "}"
paste textarea
type textarea "});"
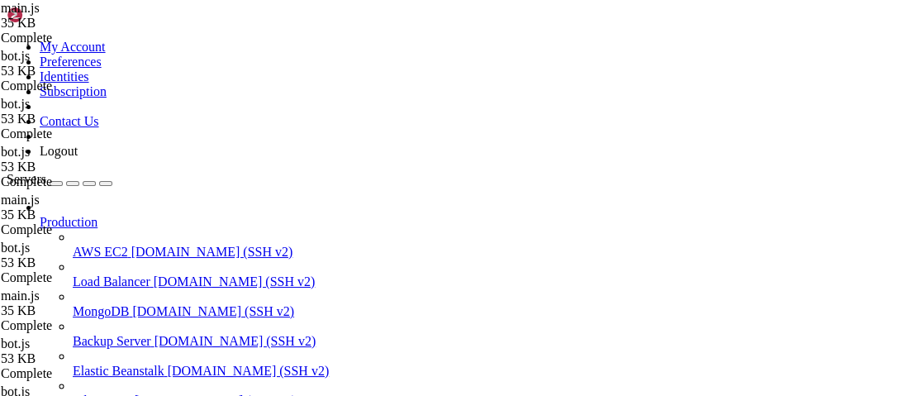
scroll to position [6843, 0]
drag, startPoint x: 314, startPoint y: 256, endPoint x: 326, endPoint y: 255, distance: 12.4
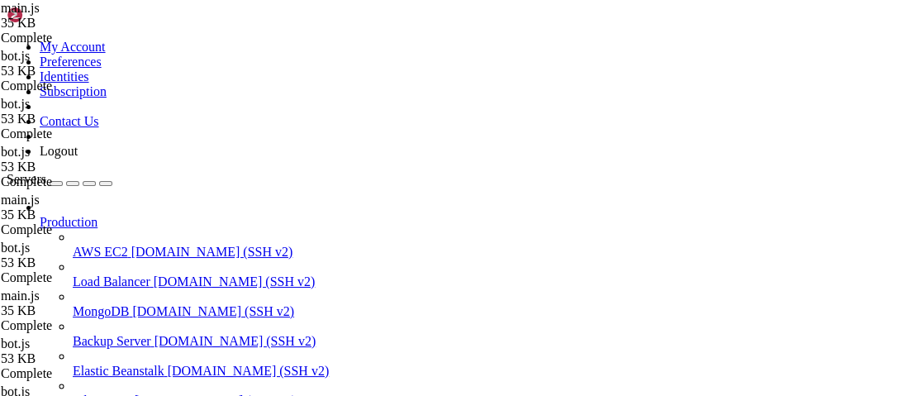
scroll to position [0, 16]
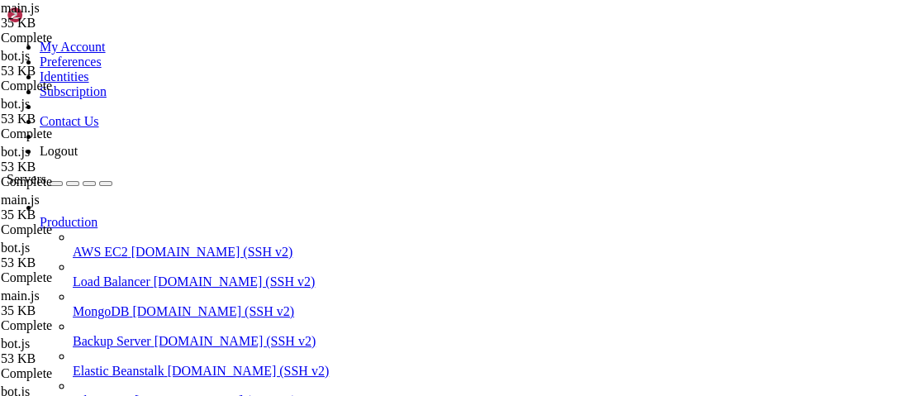
drag, startPoint x: 482, startPoint y: 284, endPoint x: 225, endPoint y: 268, distance: 258.1
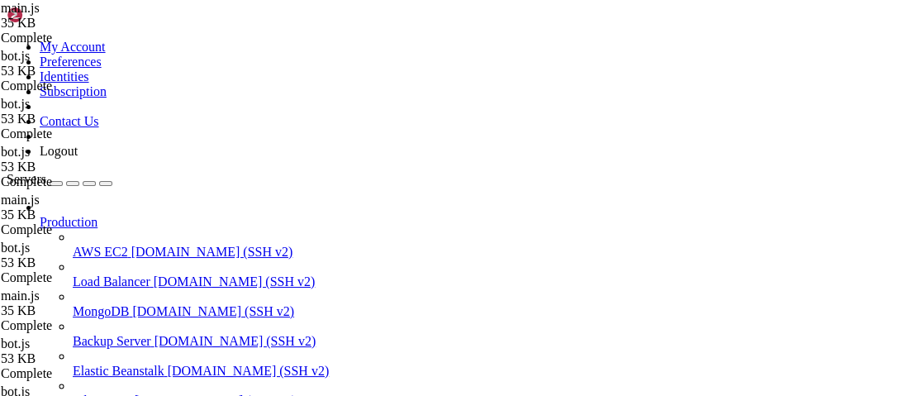
type textarea "const serverid = req.params.serverid; const scriptid = req.params.scriptid;"
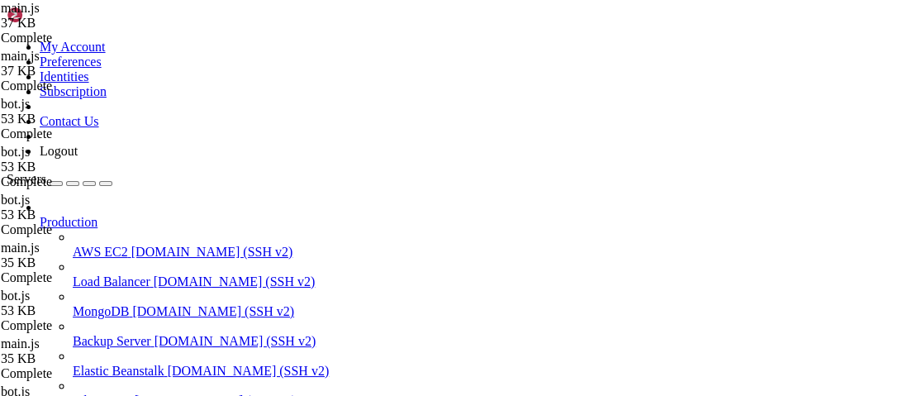
type textarea "redeemKey,"
type input "/loader"
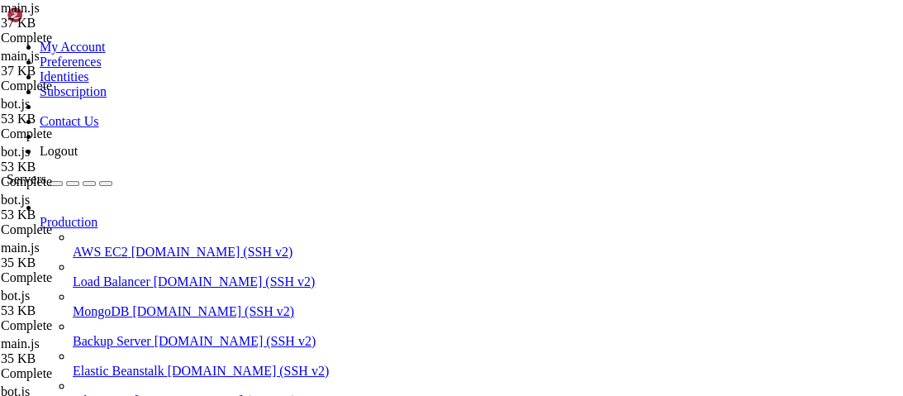
type textarea "console.log(`${serverid} ${scriptid}`)"
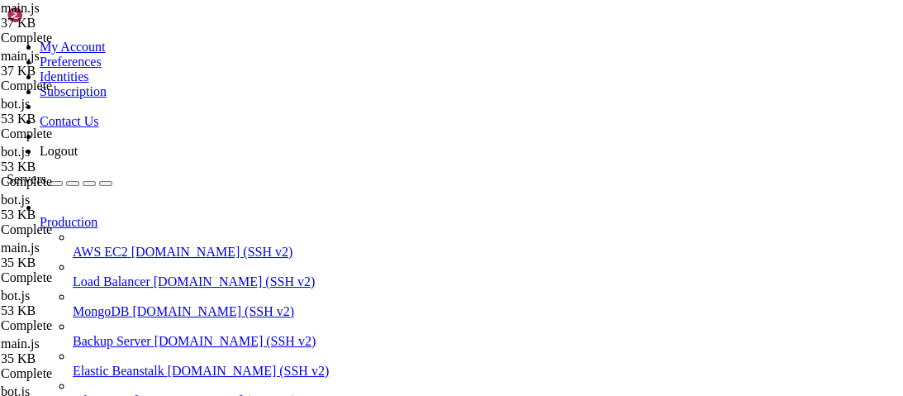
scroll to position [0, 0]
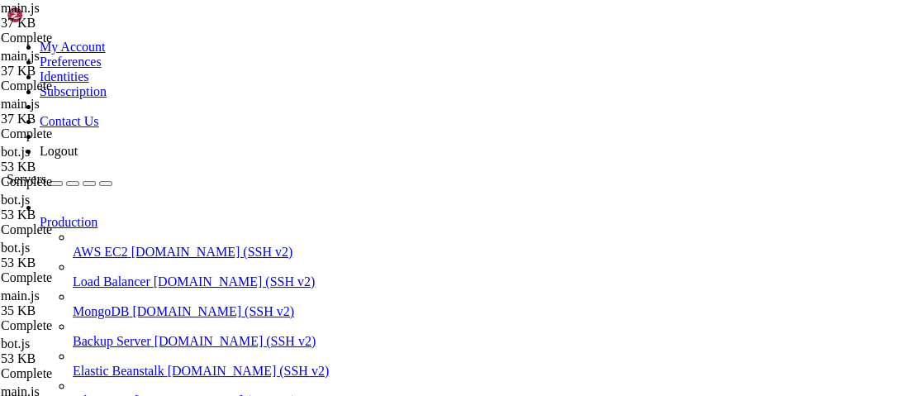
type textarea "app.use(bodyParser.urlencoded({ extended: true }));"
type input "/loader"
drag, startPoint x: 481, startPoint y: 258, endPoint x: 205, endPoint y: 254, distance: 275.8
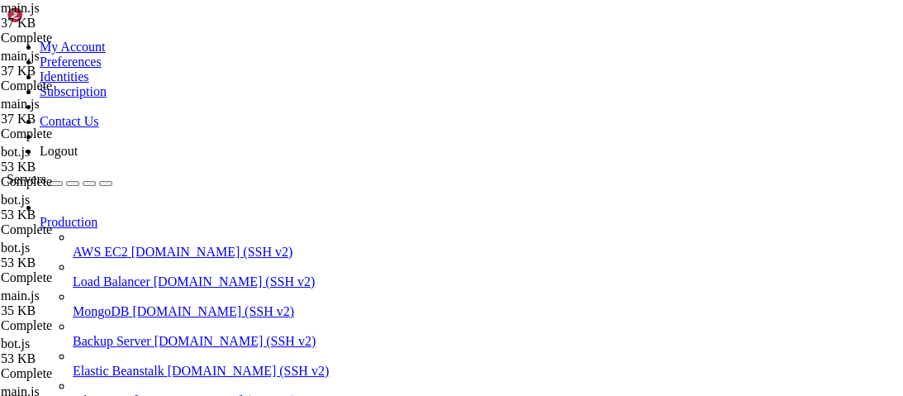
type textarea "console.log(`${serverid} ${scriptid}`)"
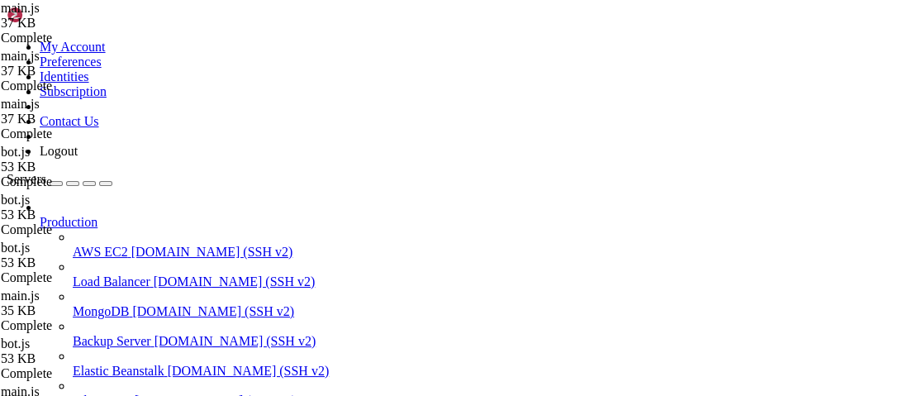
scroll to position [7144, 0]
paste textarea "serverid"
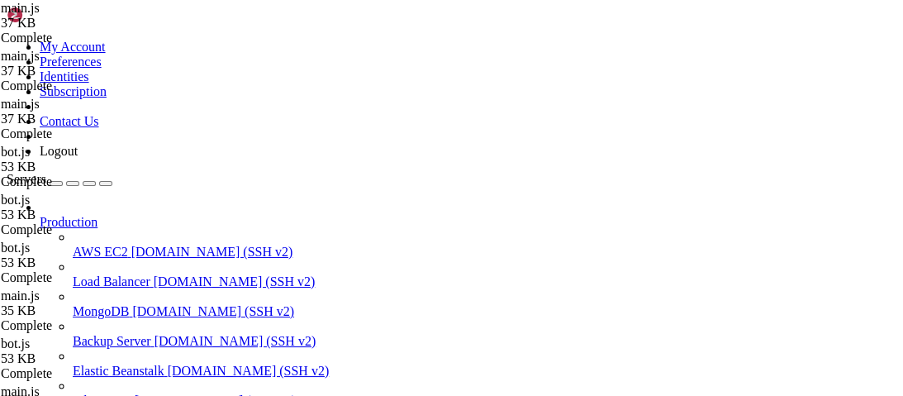
type textarea "return res.type('text/plain').send(`${serverid}/${scriptid} loader: \n` + obfus…"
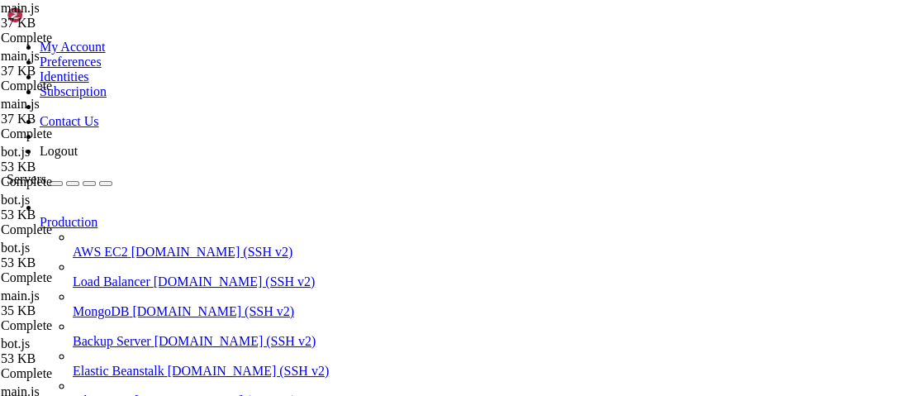
scroll to position [0, 0]
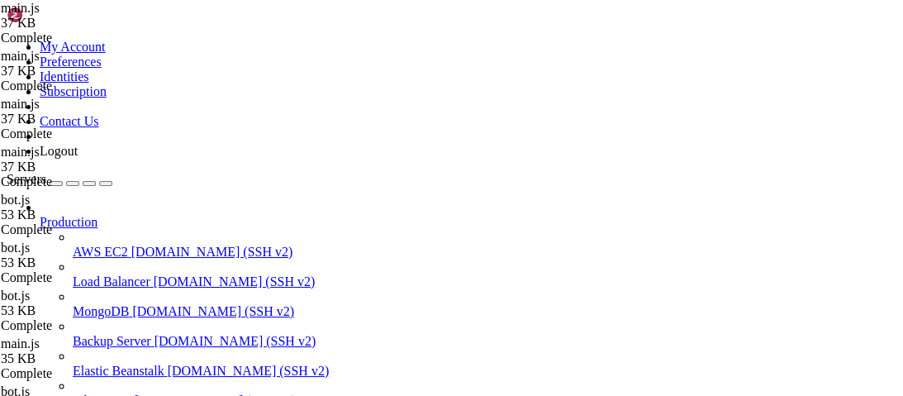
type textarea "add_key,"
type input "server"
type input "l"
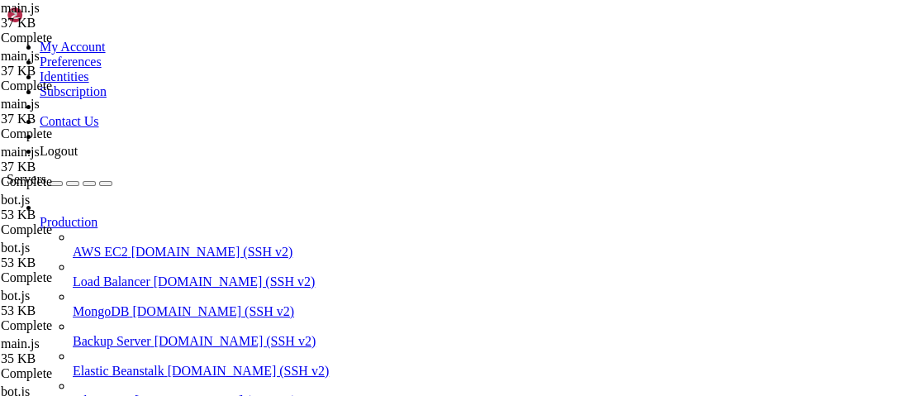
type input "/loader"
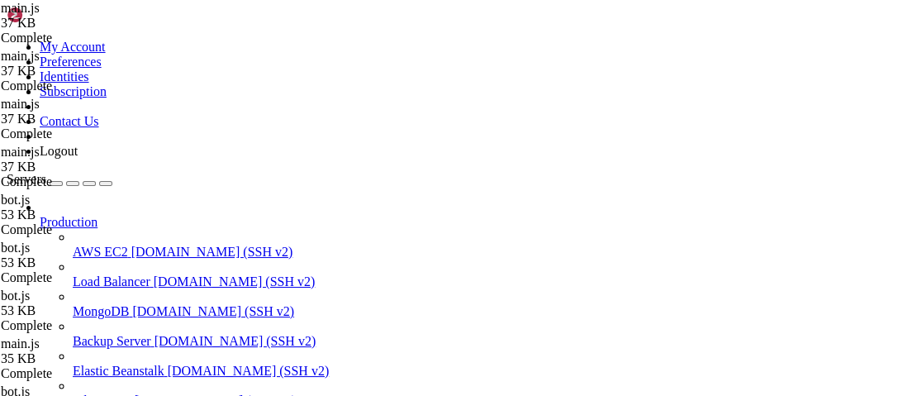
scroll to position [0, 0]
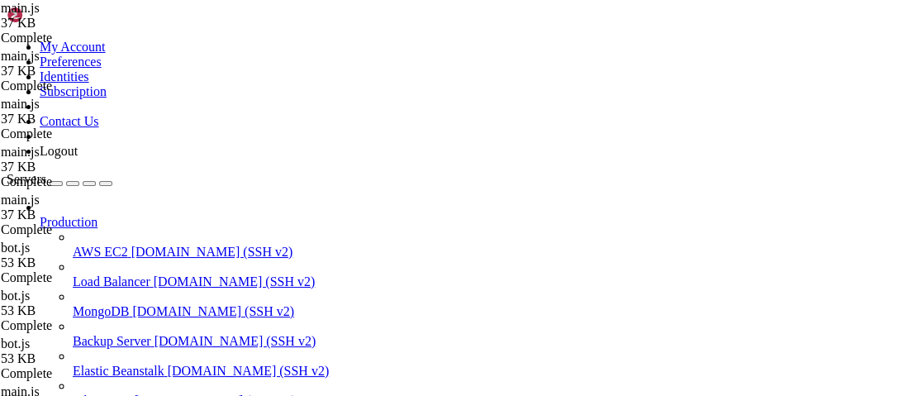
scroll to position [159, 0]
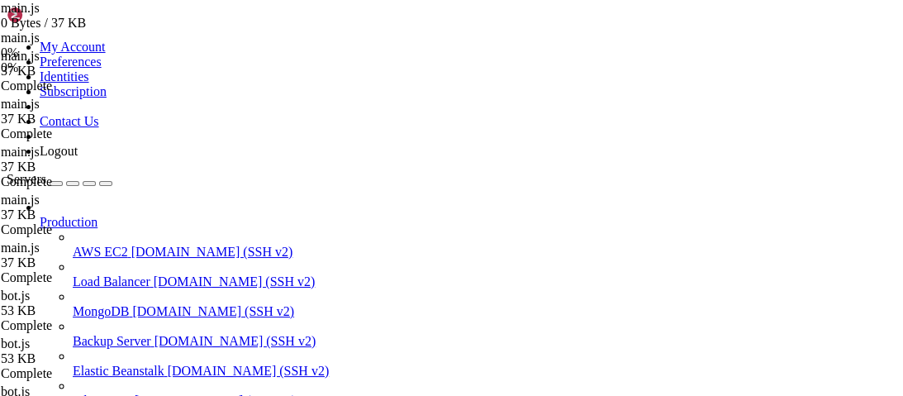
scroll to position [396, 0]
type textarea "generate_key,"
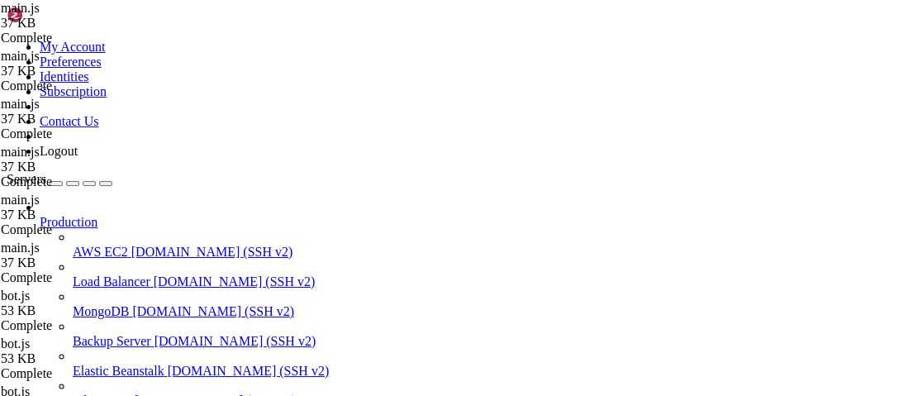
type input "/loader"
type textarea "return res.status(200).send(`"
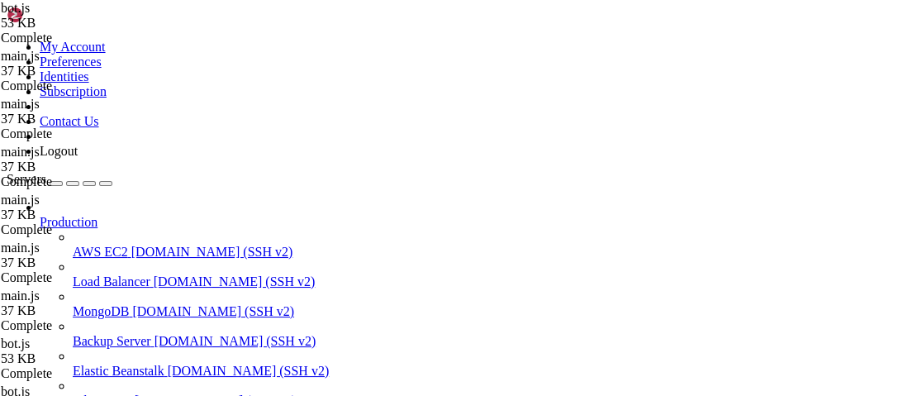
type textarea "get_loader,"
type input "slash"
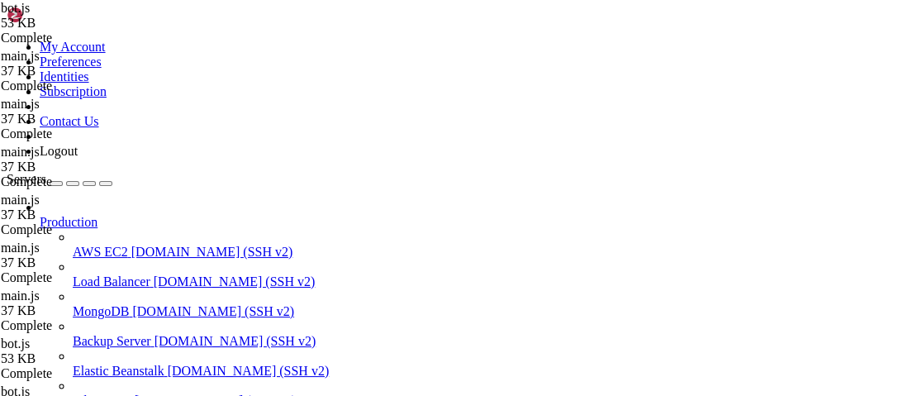
type textarea "],"
paste textarea ".setDefaultMemberPermissions(0)"
type textarea ".setDefaultMemberPermissions(0)"
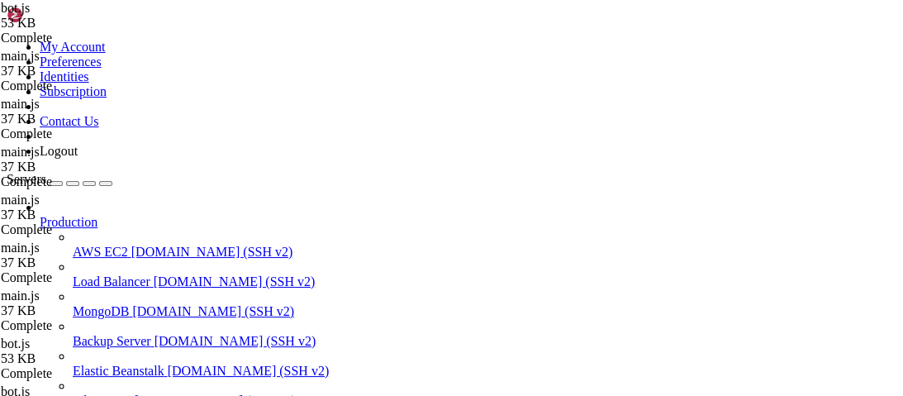
drag, startPoint x: 297, startPoint y: 277, endPoint x: 221, endPoint y: 149, distance: 149.6
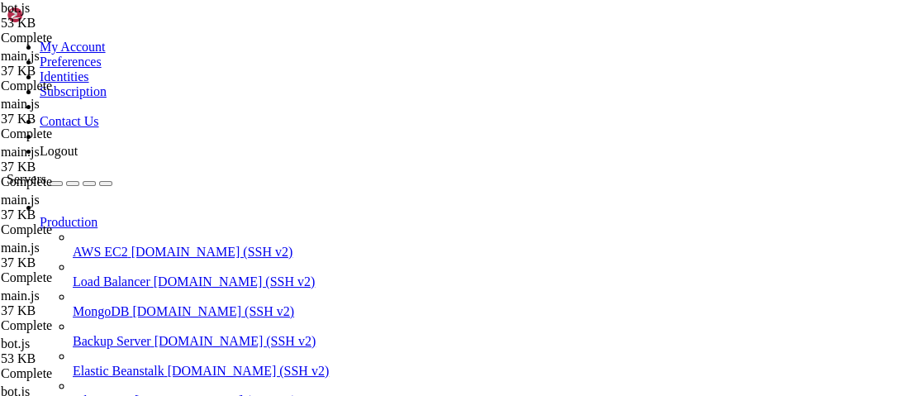
scroll to position [435, 0]
type textarea "],"
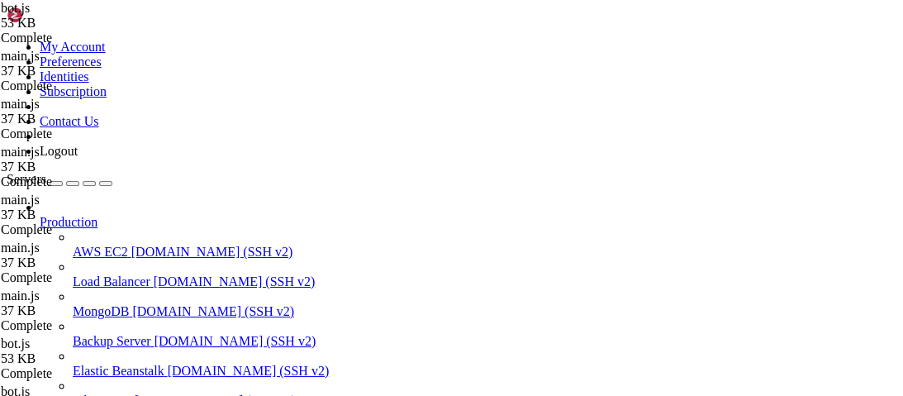
scroll to position [552, 0]
paste textarea "default_member_permissions: "0""
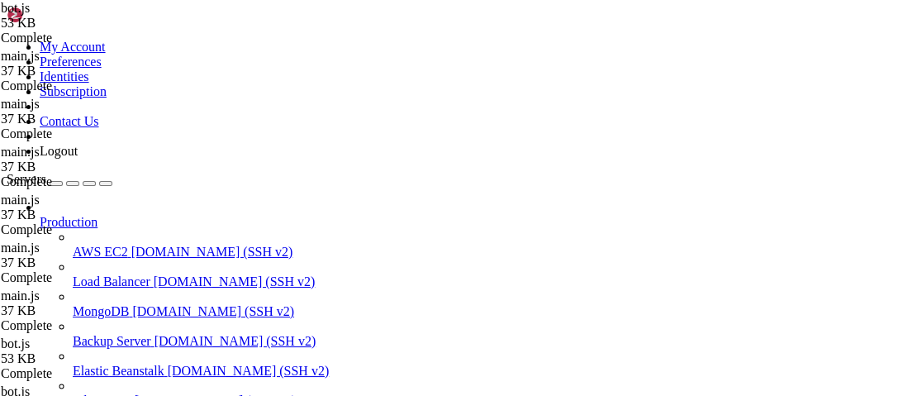
type textarea "],"
paste textarea "default_member_permissions: "0""
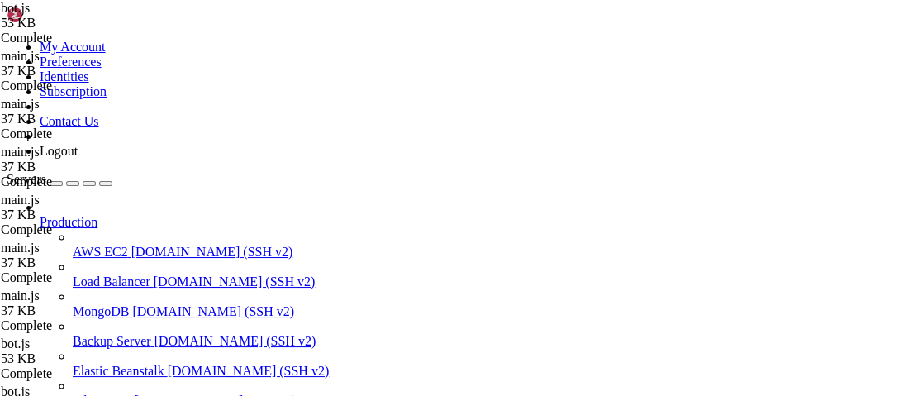
scroll to position [1733, 0]
type textarea "],"
paste textarea "default_member_permissions: "0""
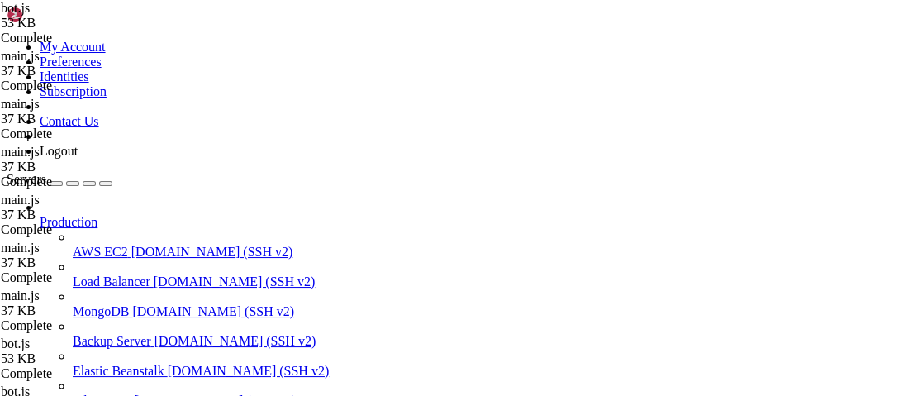
type textarea "],"
paste textarea "default_member_permissions: "0""
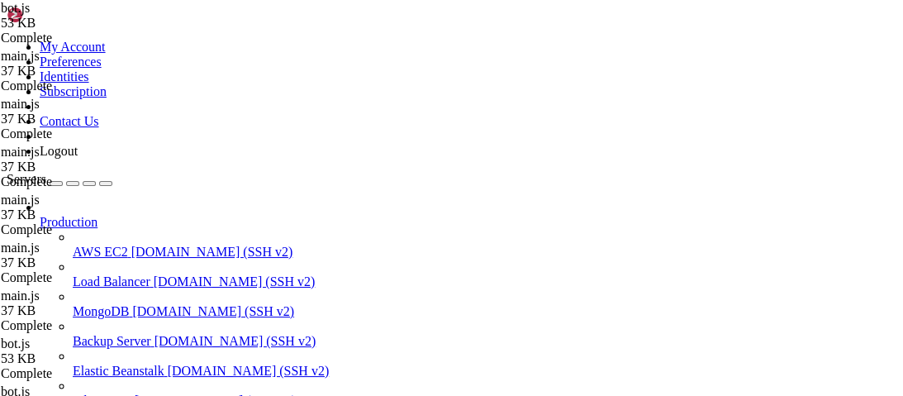
type textarea "description: "List users with panel access","
paste textarea "default_member_permissions: "0""
type textarea "default_member_permissions: "0""
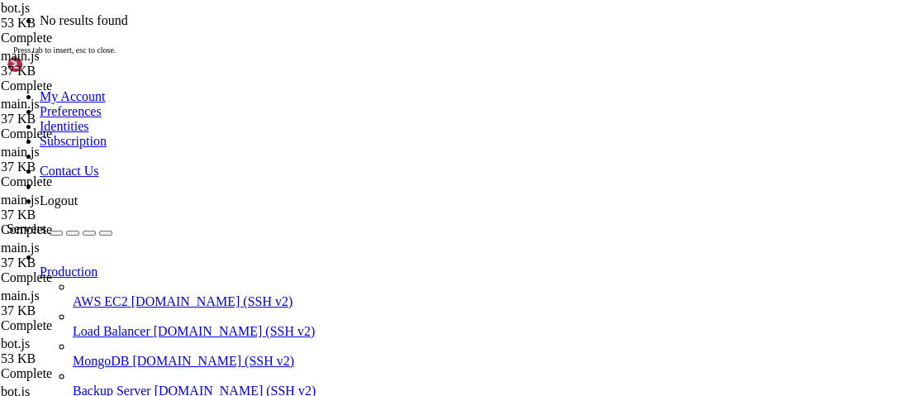
scroll to position [158303, 0]
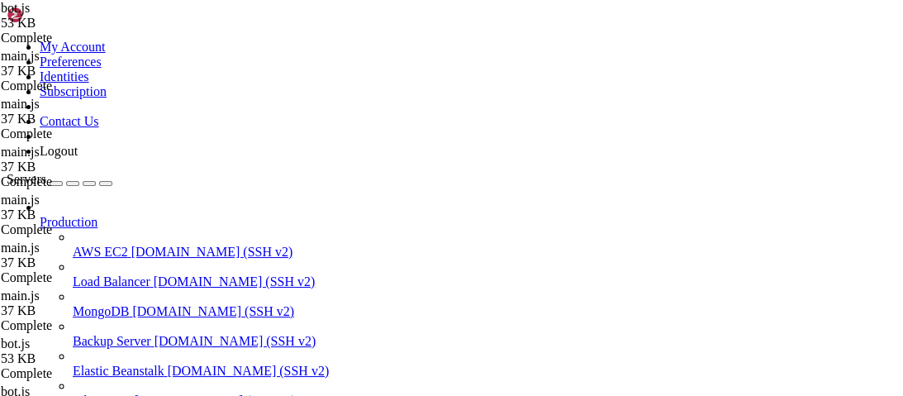
scroll to position [0, 0]
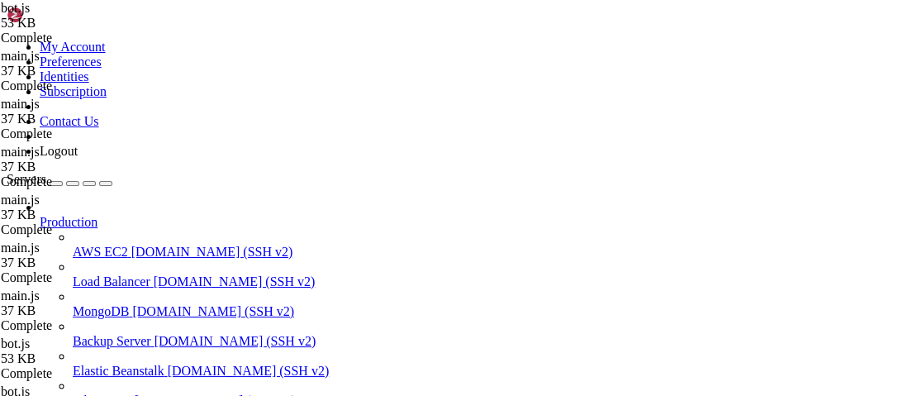
scroll to position [0, 0]
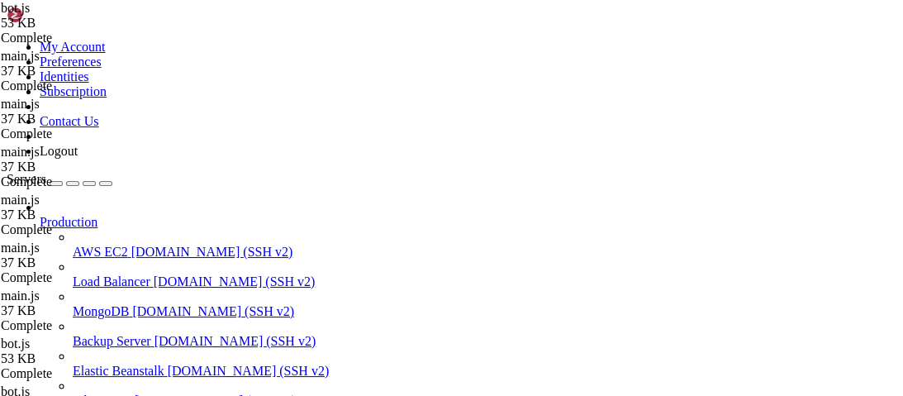
type input "/root/luasec"
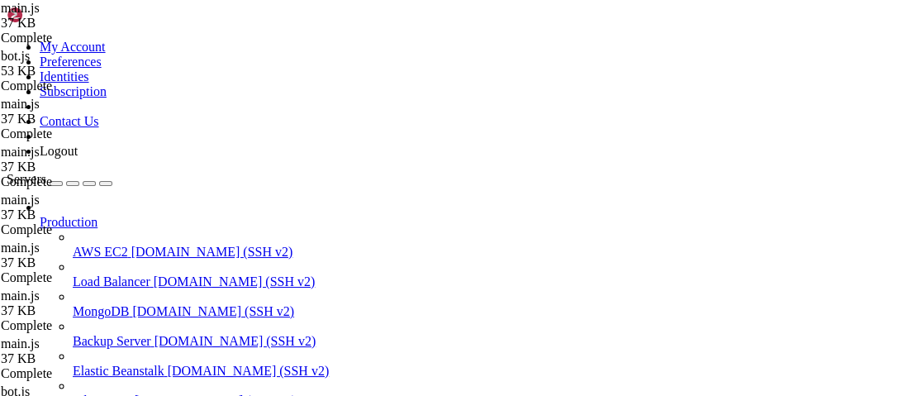
type textarea "docsRouter(req, res, next);"
type textarea "break;"
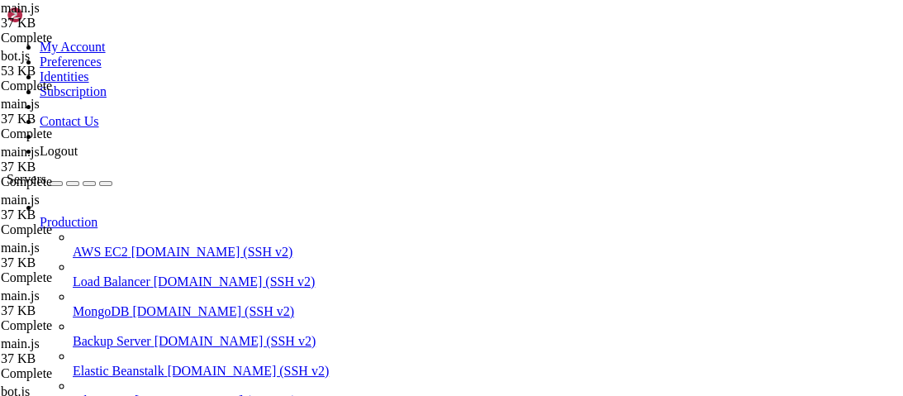
scroll to position [0, 9]
type textarea "case '[DOMAIN_NAME]':"
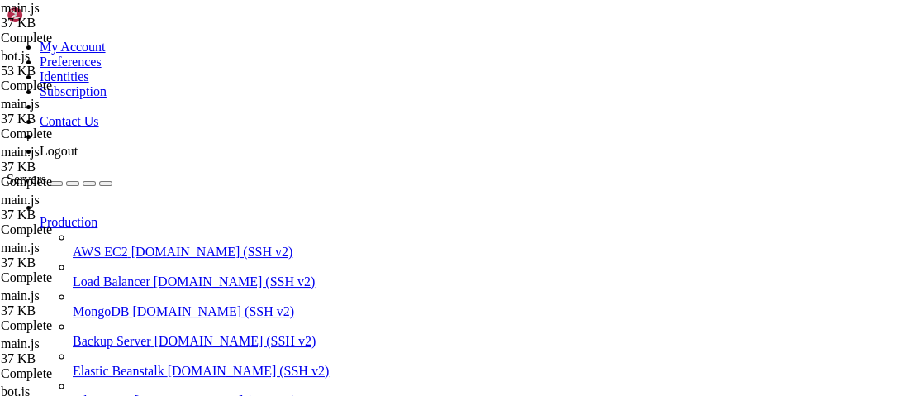
type textarea "const mainRouter = express.Router();"
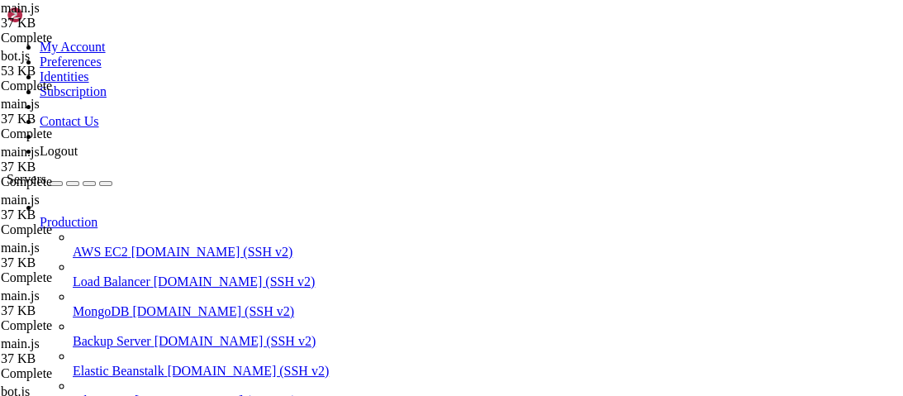
type textarea "// [DOMAIN_NAME] endpoints"
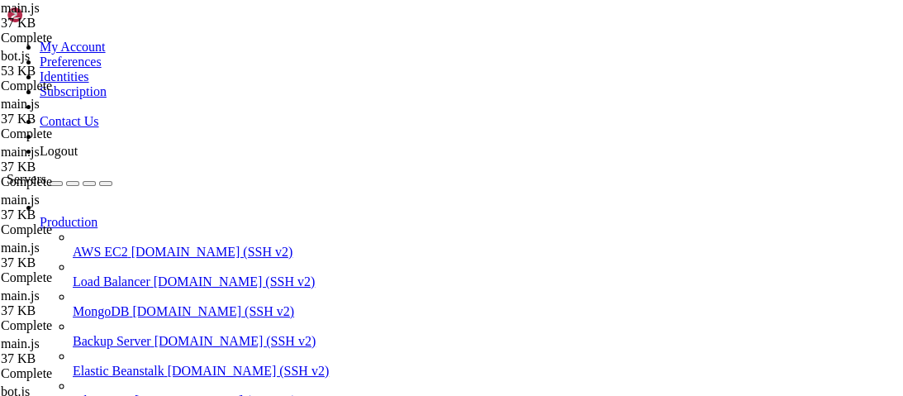
scroll to position [3597, 0]
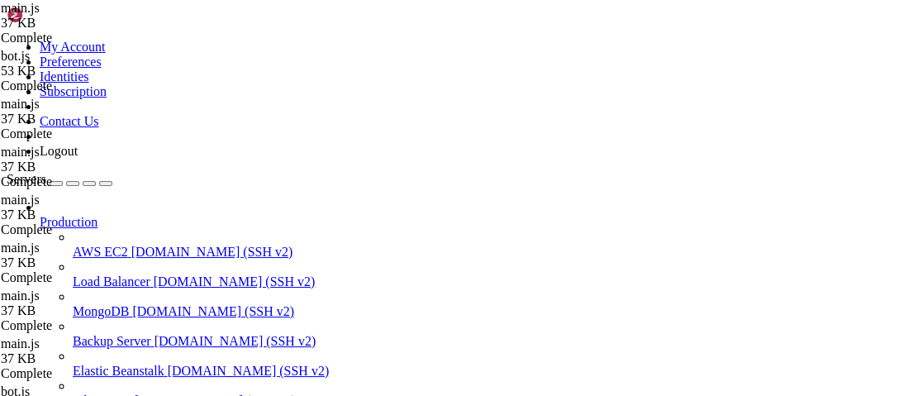
type textarea "});"
paste textarea "const mainRouter = express.Router();"
type textarea "const cdnRouter = express.Router();"
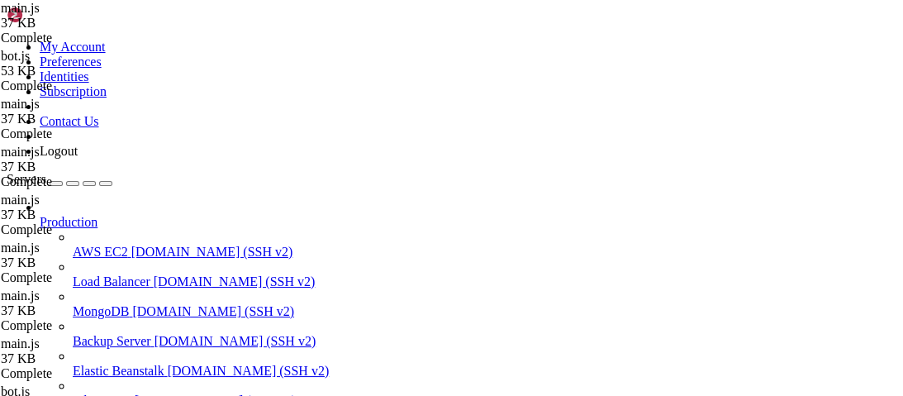
type textarea "cdnRouter.get('/:file', (req, res) => {)"
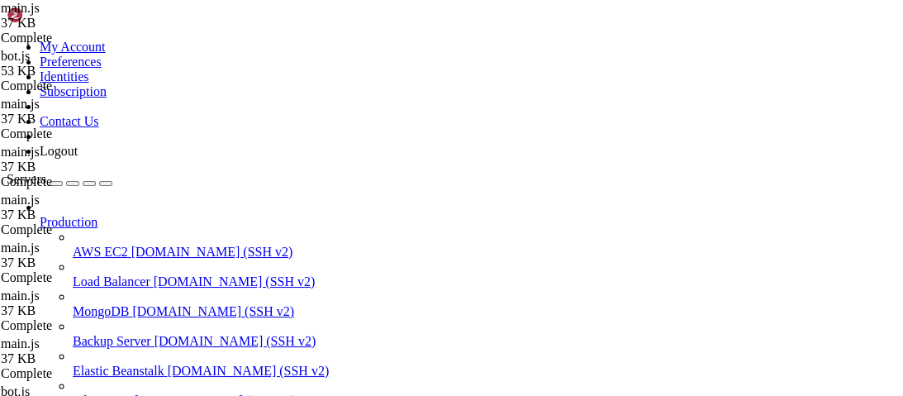
scroll to position [0, 15]
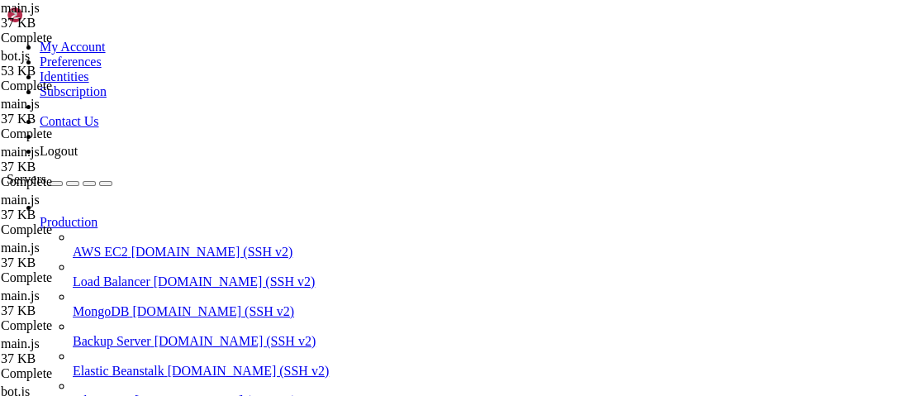
scroll to position [0, 15]
type textarea "cdnRouter.get('/:file', (req, res) => {"
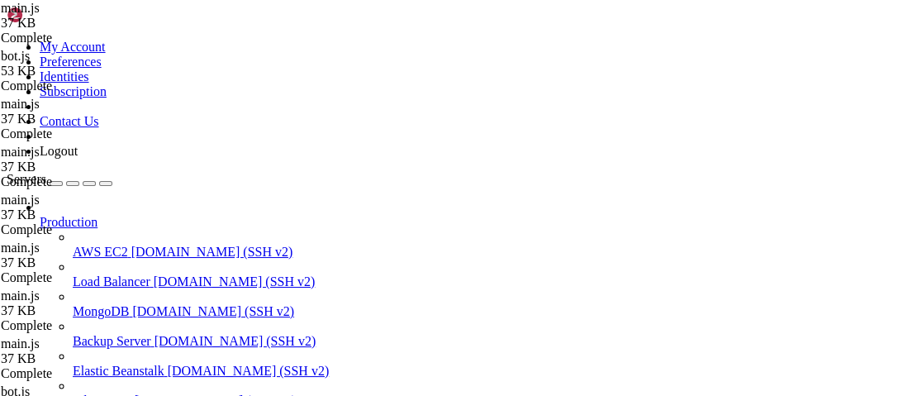
scroll to position [158317, 0]
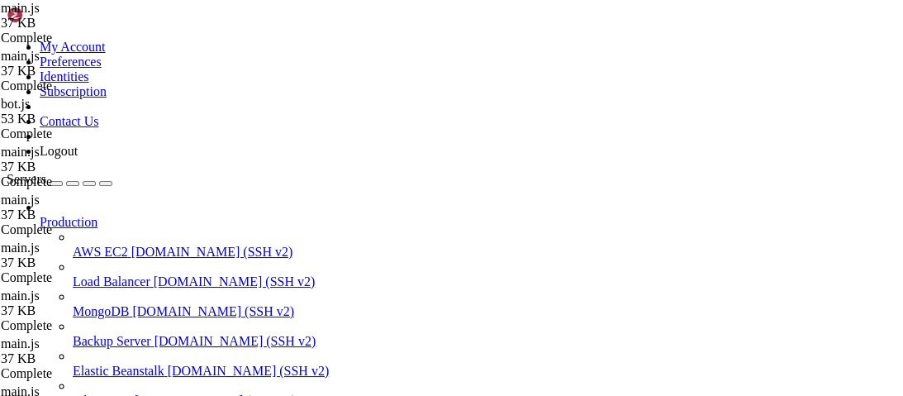
type textarea "cdnRouter(req, res, next);"
type textarea "break;"
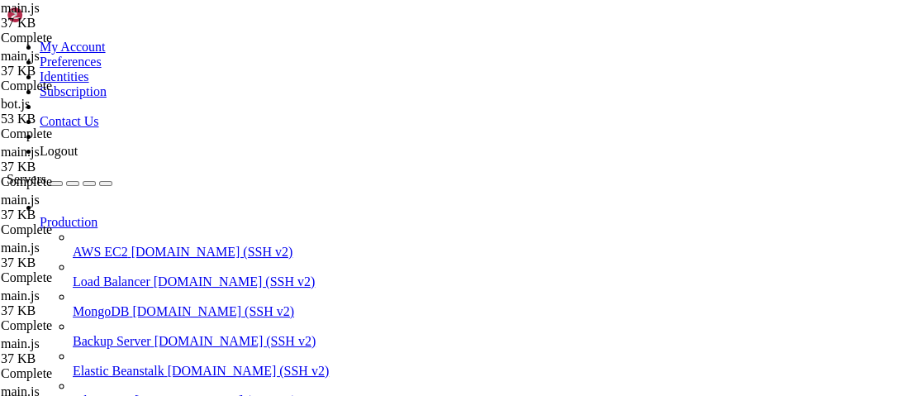
scroll to position [465, 0]
drag, startPoint x: 339, startPoint y: 274, endPoint x: 243, endPoint y: 244, distance: 100.5
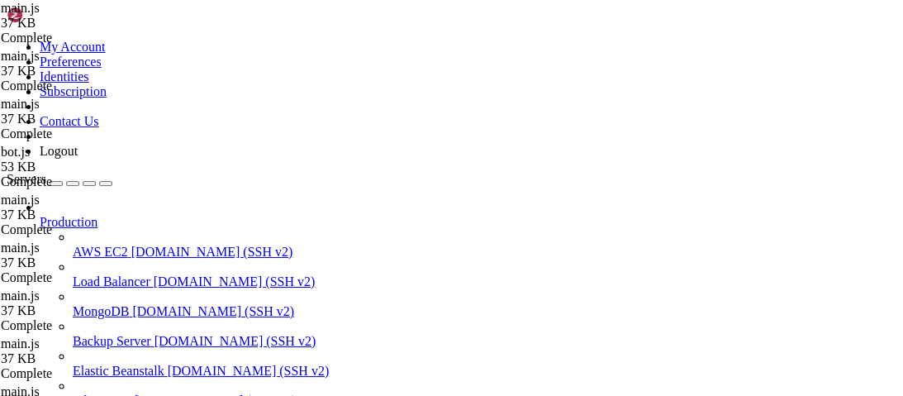
paste textarea "});"
type textarea "});"
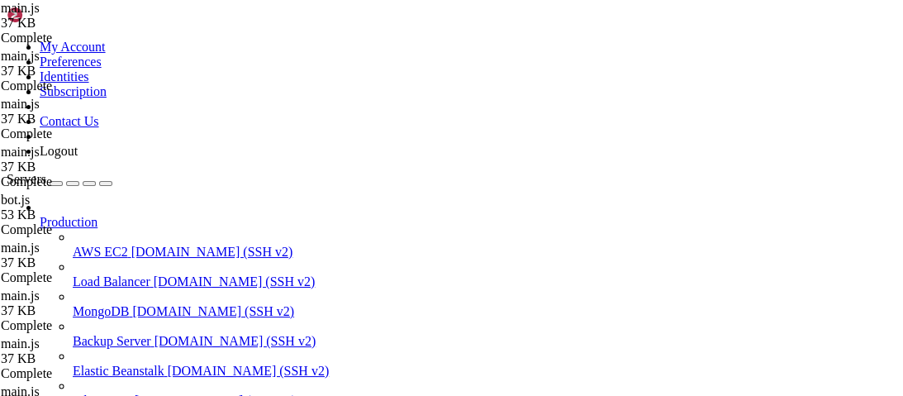
scroll to position [202, 0]
type textarea "isHwidGloballyBlacklisted,"
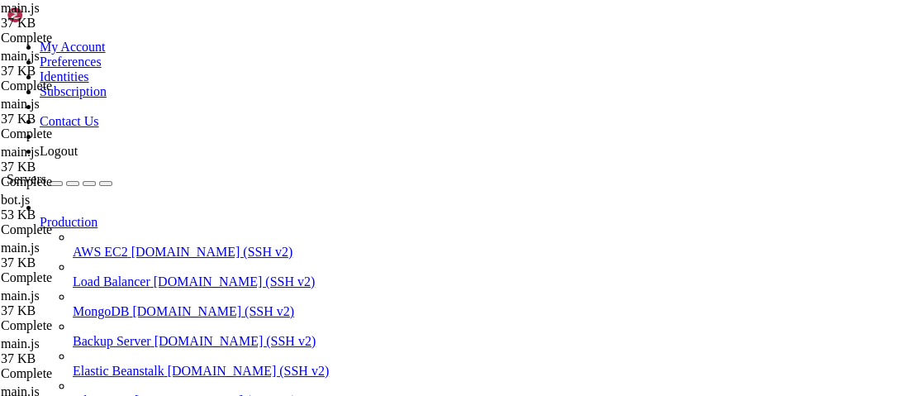
scroll to position [1555, 0]
type input "/:file"
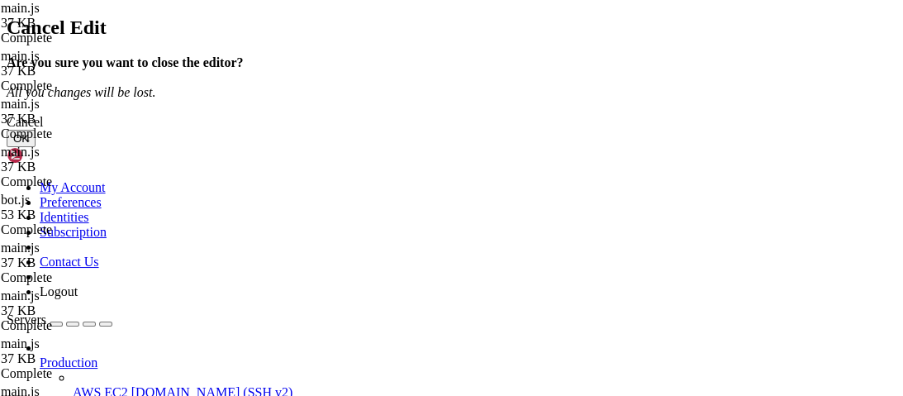
click at [36, 147] on button "OK" at bounding box center [21, 138] width 29 height 17
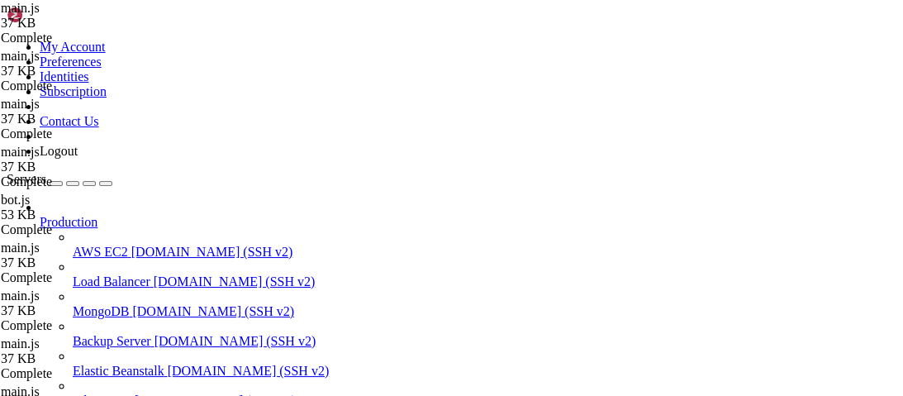
drag, startPoint x: 234, startPoint y: 26, endPoint x: 126, endPoint y: 64, distance: 114.7
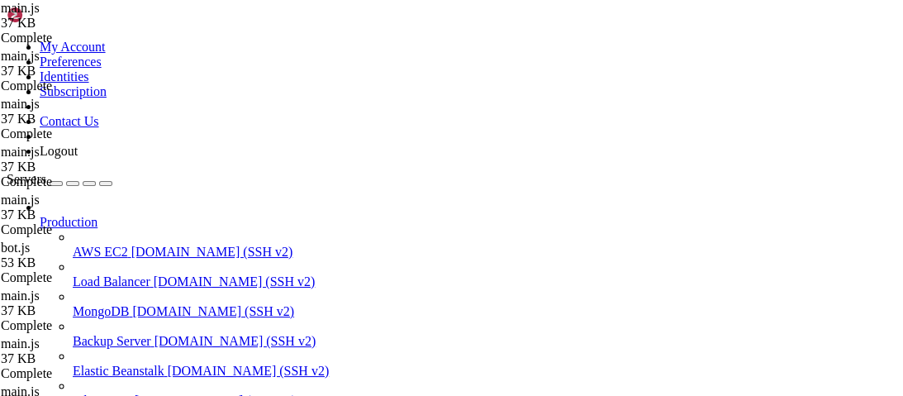
type textarea "isDiscordWebhook,"
type input "public-api"
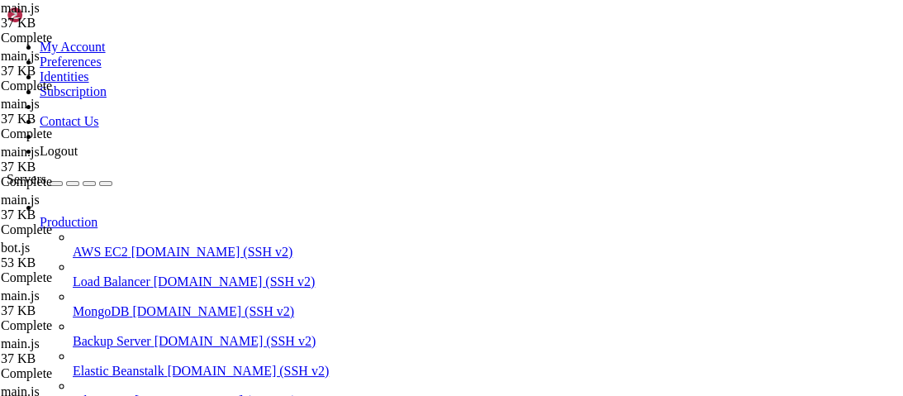
type textarea "[DOMAIN_NAME]("/get-key-info", async (req, res) => {"
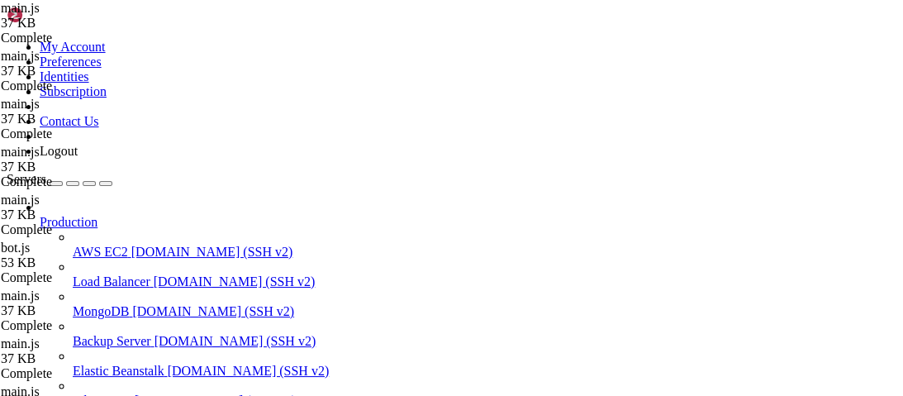
scroll to position [59, 0]
type input "/root/luasec/docs"
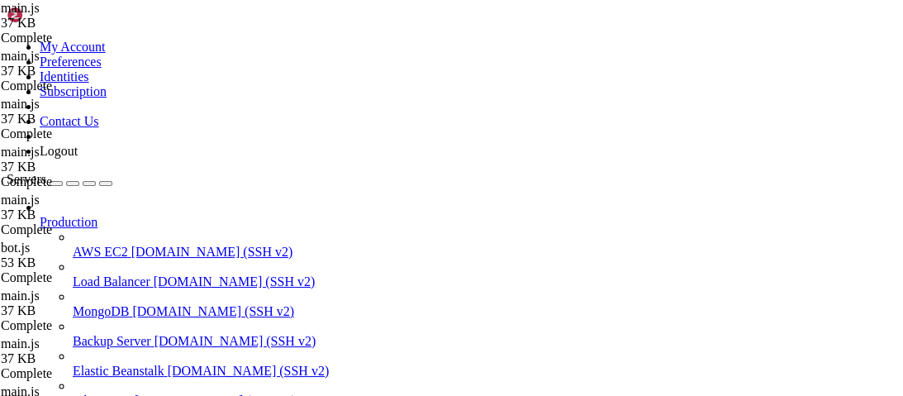
type textarea "background: #0a0a0d;"
type input "public-api`"
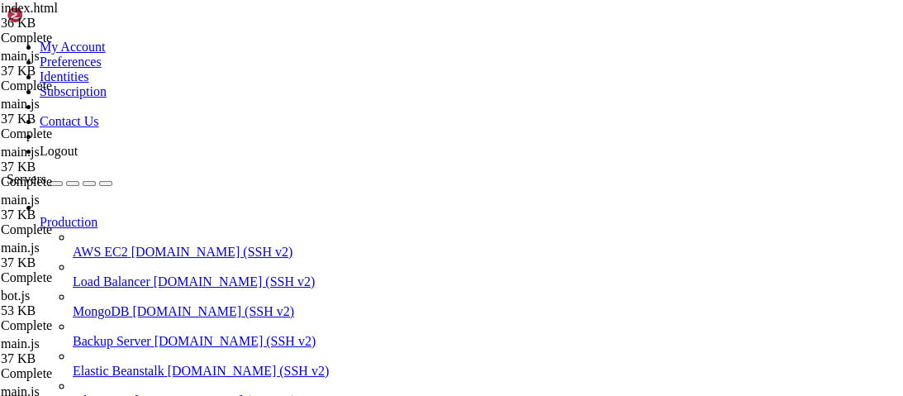
type textarea "features and automate tasks for your Lua projects.</p>"
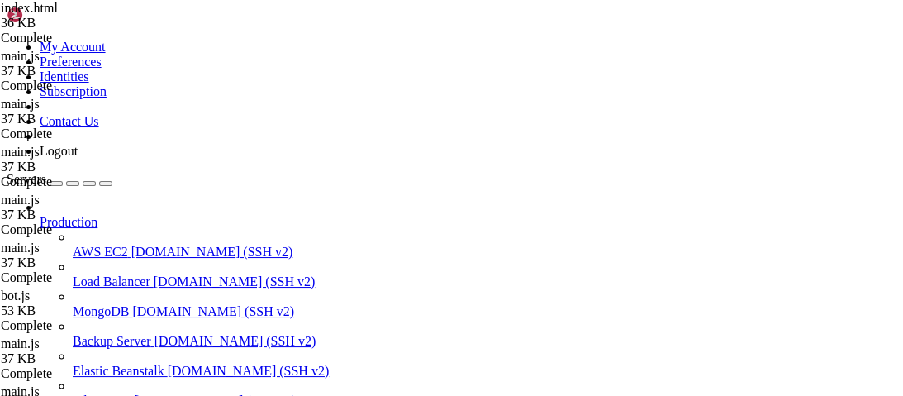
type input "/root/luasec"
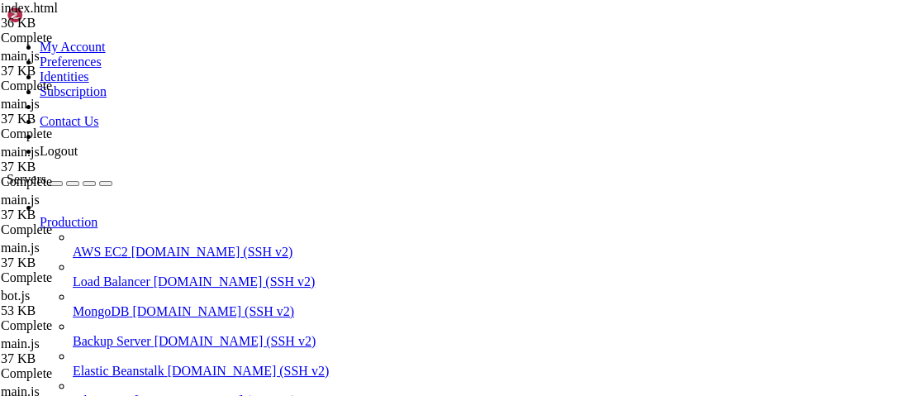
type textarea "html,"
type input "core features"
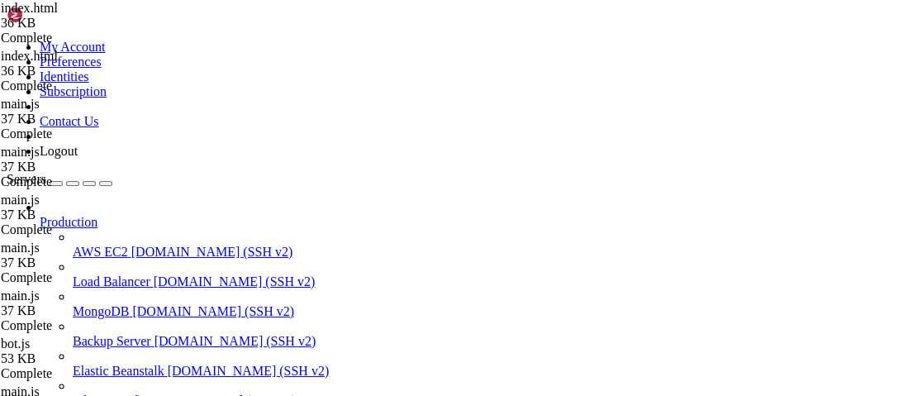
drag, startPoint x: 593, startPoint y: 239, endPoint x: 225, endPoint y: 220, distance: 367.9
type textarea "<div class="sidebar-section-title">Core Features</div> <button class="subtab-bt…"
type textarea "<button class="subtab-btn" data-subtab="support">Support</button>"
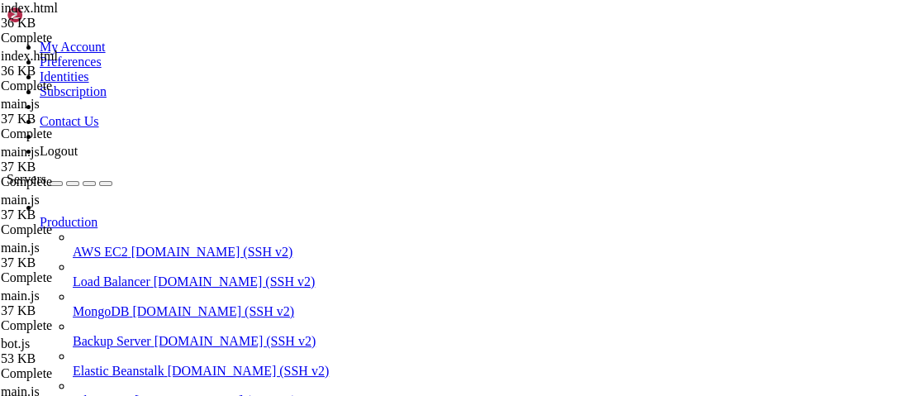
type input "/root/luasec/docs"
type textarea "<style>"
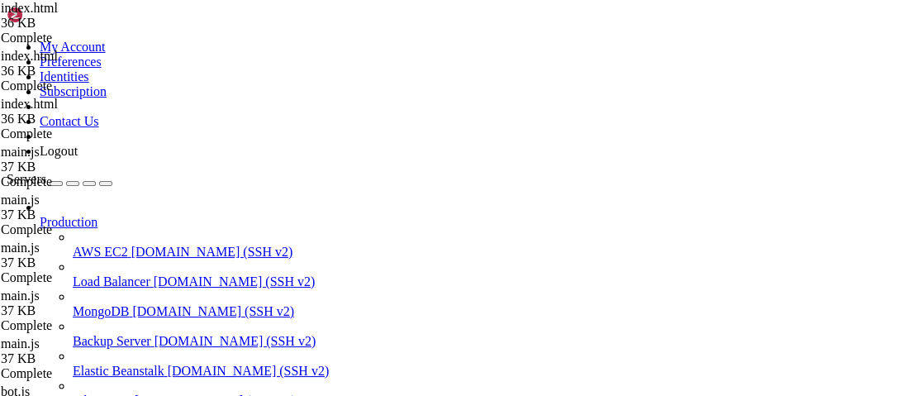
scroll to position [5796, 0]
type input "POST"
drag, startPoint x: 750, startPoint y: 230, endPoint x: 590, endPoint y: 232, distance: 159.4
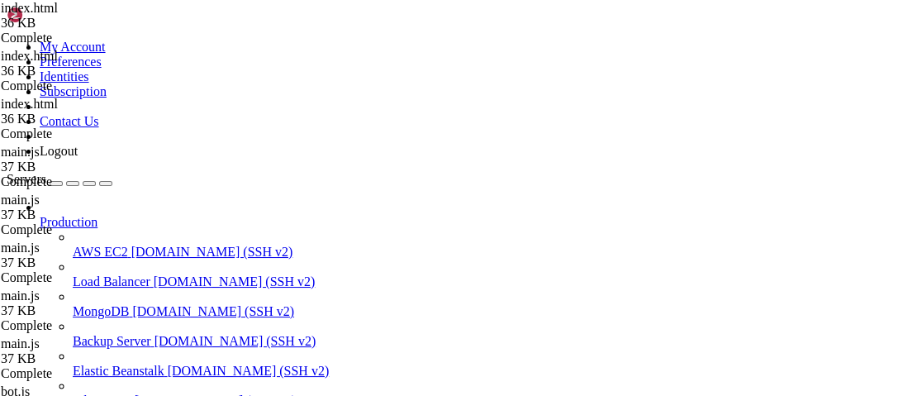
drag, startPoint x: 858, startPoint y: 221, endPoint x: 704, endPoint y: 220, distance: 154.4
paste textarea "[URL][DOMAIN_NAME]"
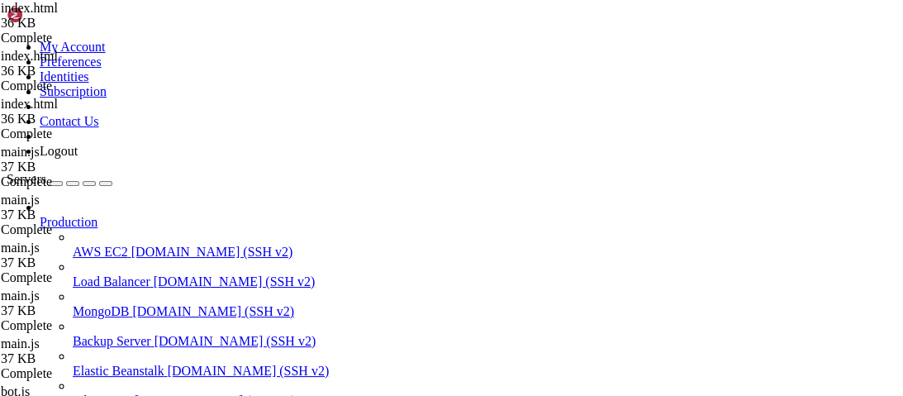
type textarea "<pre class="bg-slate-800 rounded p-3 text-xs text-slate-200 overflow-x-auto">PO…"
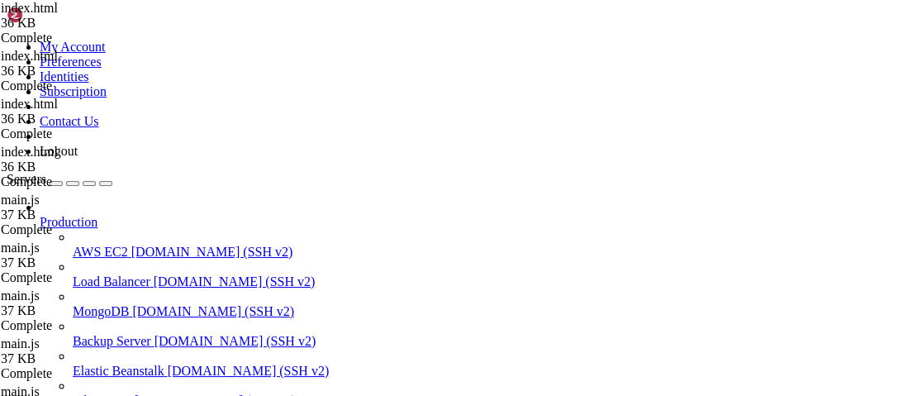
type textarea "<style>"
type input "l"
type input "make sure"
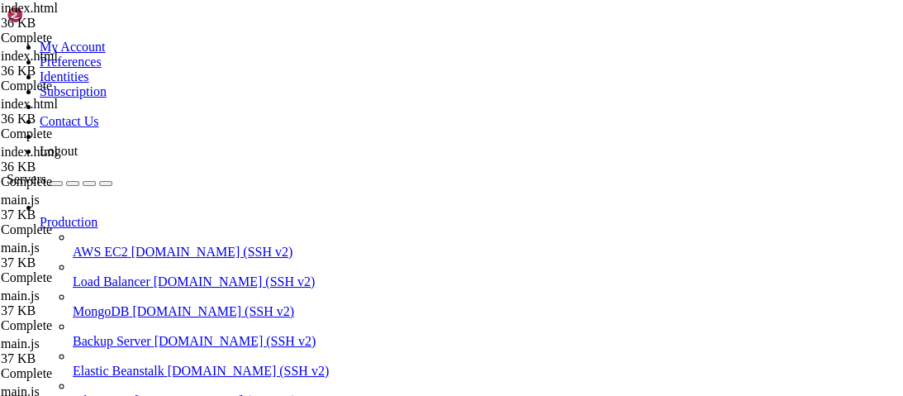
type textarea "</html>"
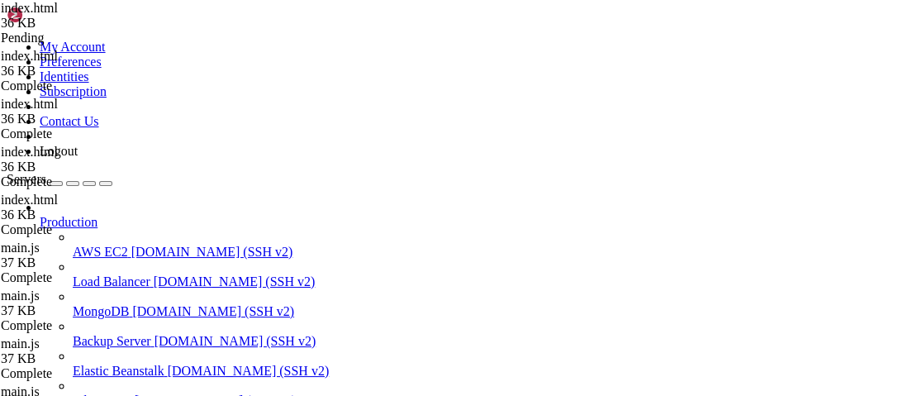
click at [166, 45] on div "Pending" at bounding box center [83, 38] width 165 height 15
